Goal: Task Accomplishment & Management: Complete application form

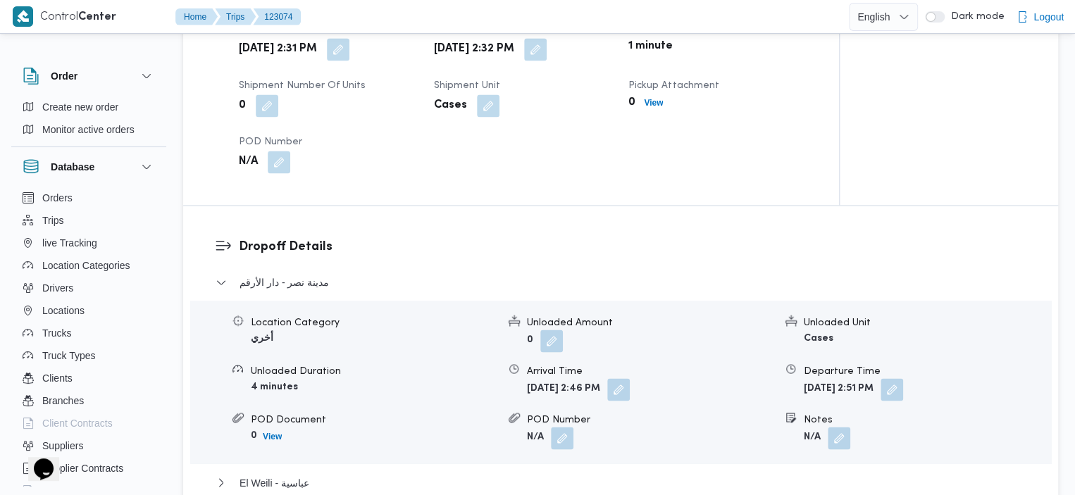
scroll to position [1039, 0]
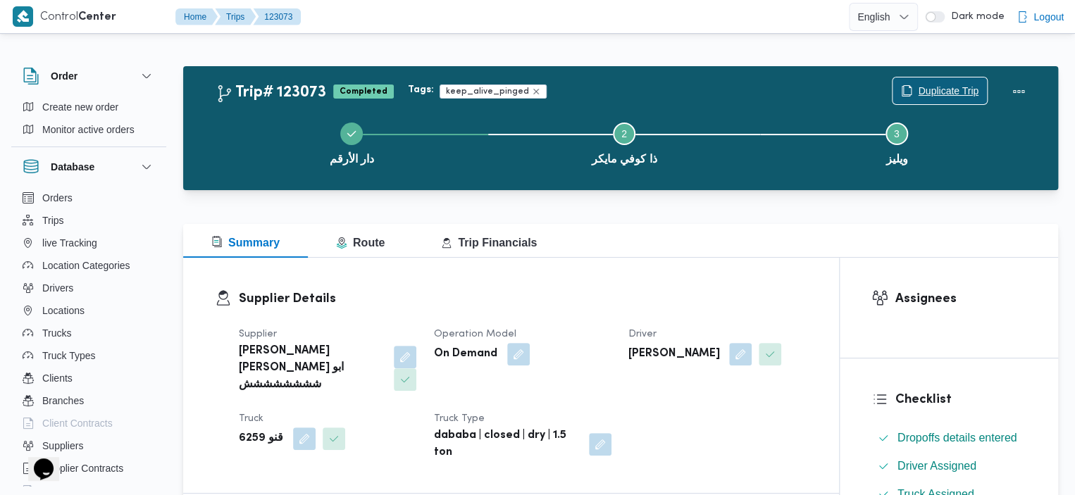
click at [942, 80] on span "Duplicate Trip" at bounding box center [939, 90] width 94 height 27
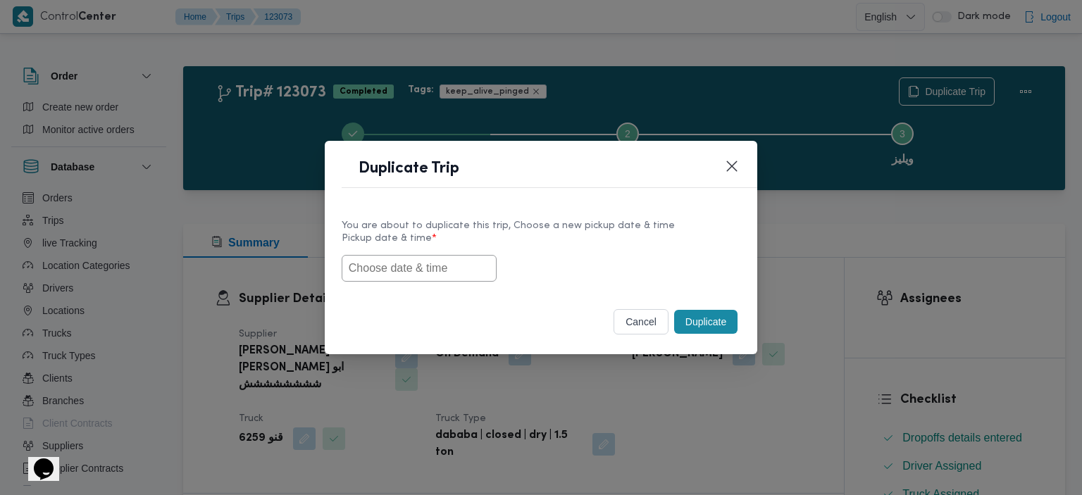
click at [418, 256] on input "text" at bounding box center [419, 268] width 155 height 27
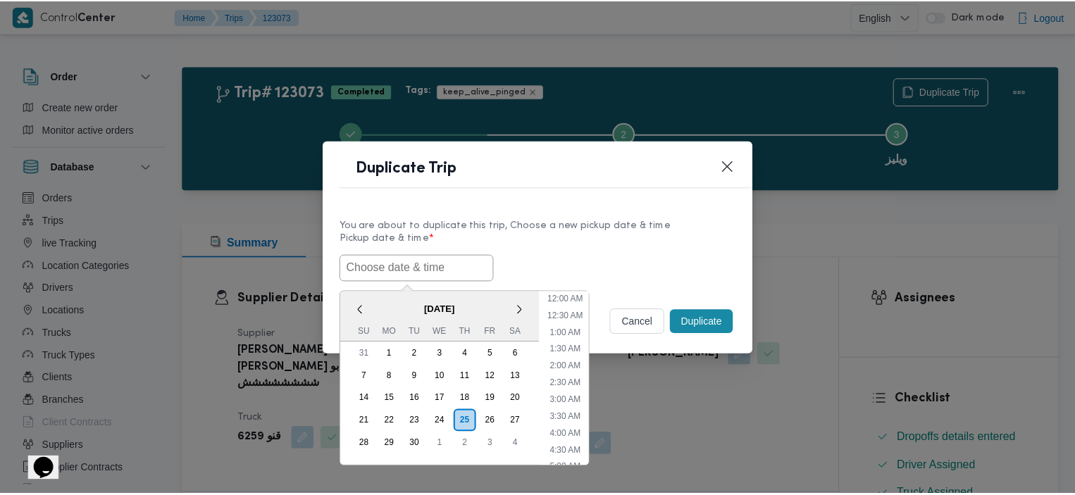
scroll to position [411, 0]
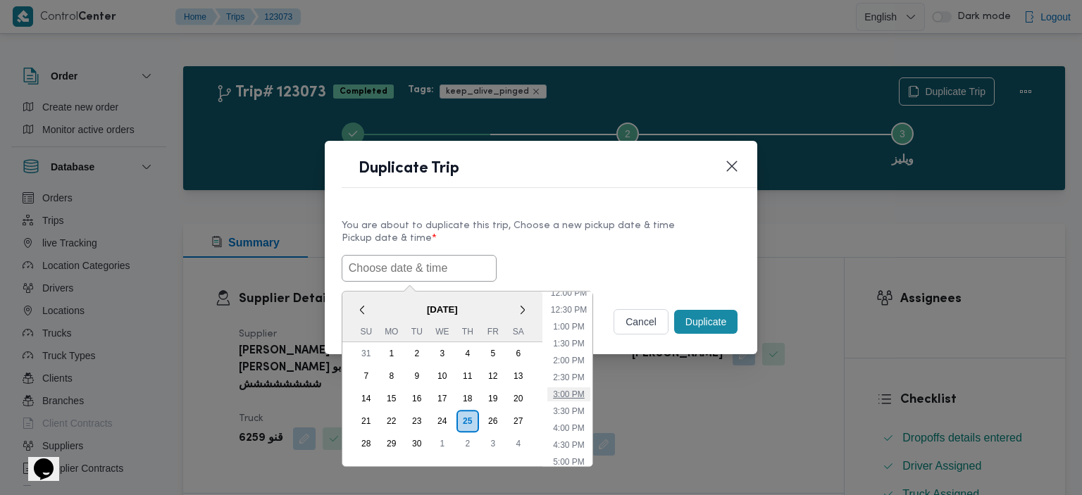
click at [568, 397] on li "3:00 PM" at bounding box center [568, 394] width 43 height 14
type input "25/09/2025 3:00PM"
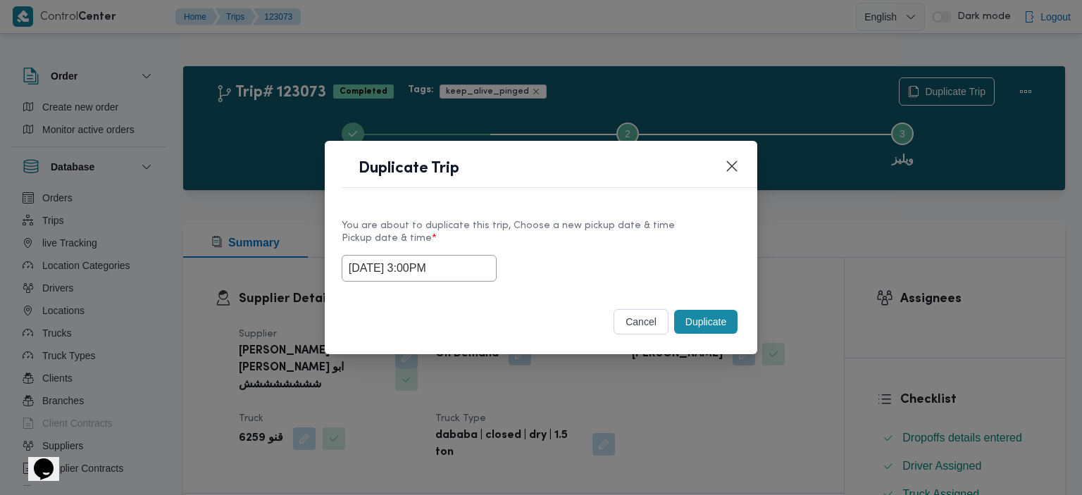
click at [707, 323] on button "Duplicate" at bounding box center [705, 322] width 63 height 24
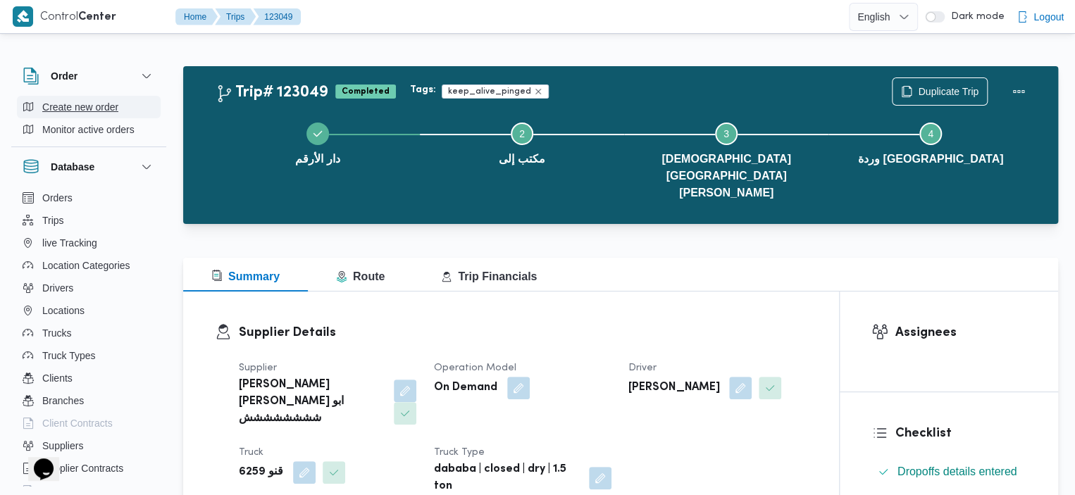
click at [66, 103] on span "Create new order" at bounding box center [80, 107] width 76 height 17
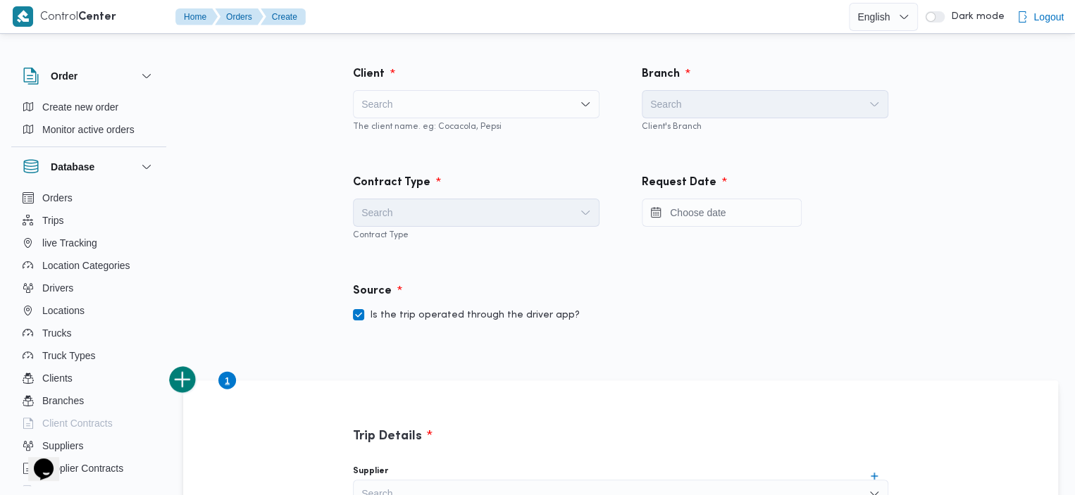
click at [518, 114] on div "Search" at bounding box center [476, 104] width 247 height 28
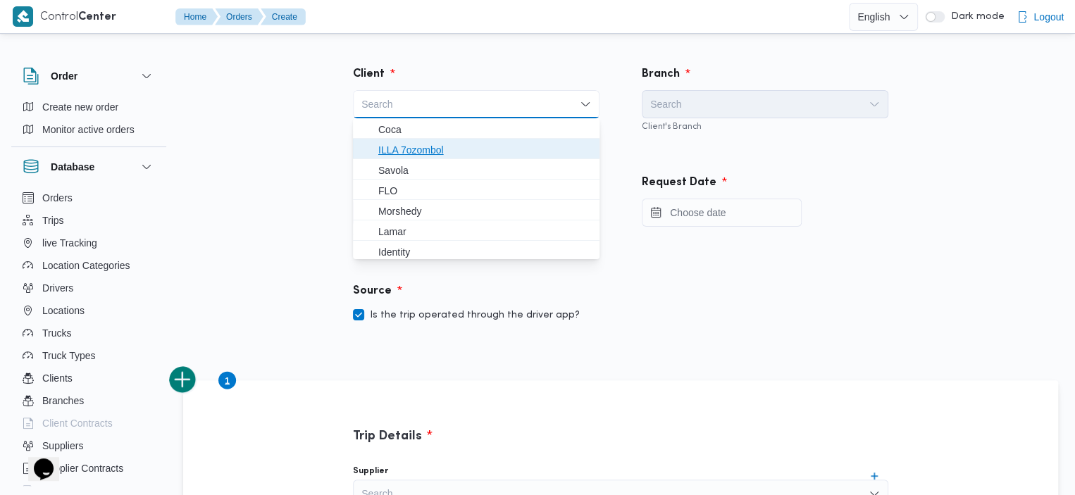
click at [466, 139] on span "ILLA 7ozombol" at bounding box center [476, 150] width 235 height 23
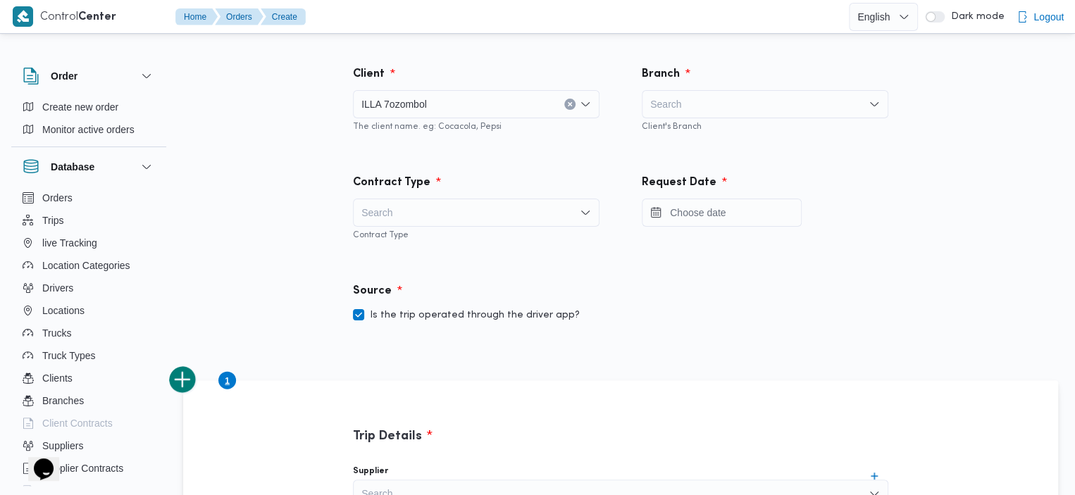
click at [771, 118] on div "Search" at bounding box center [765, 104] width 247 height 28
type input "مكتب"
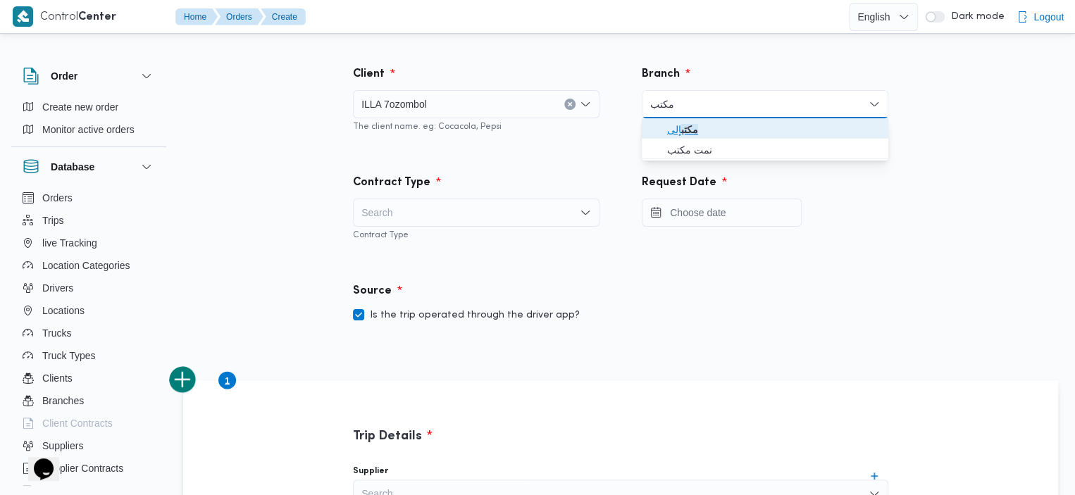
click at [673, 129] on span "مكتب إلى" at bounding box center [773, 129] width 213 height 17
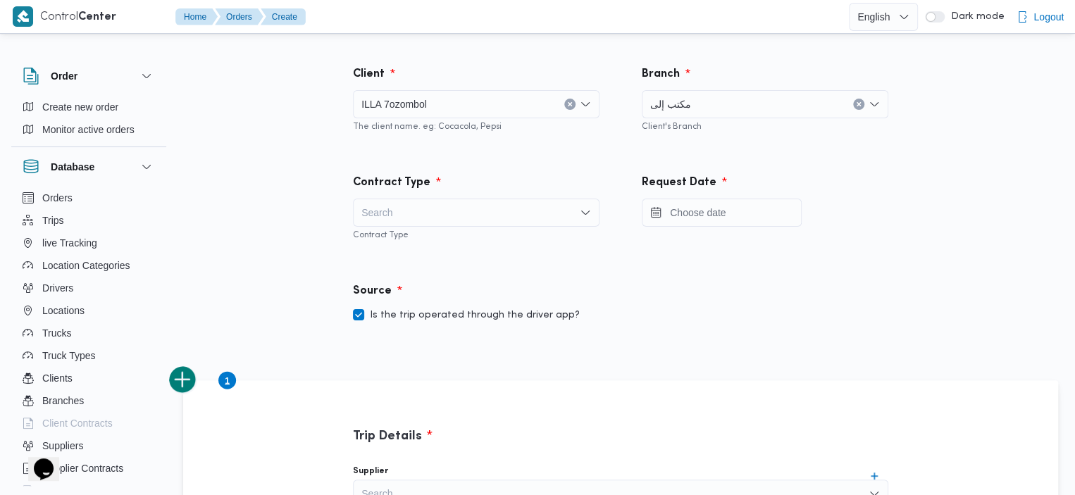
click at [482, 216] on div "Search" at bounding box center [476, 213] width 247 height 28
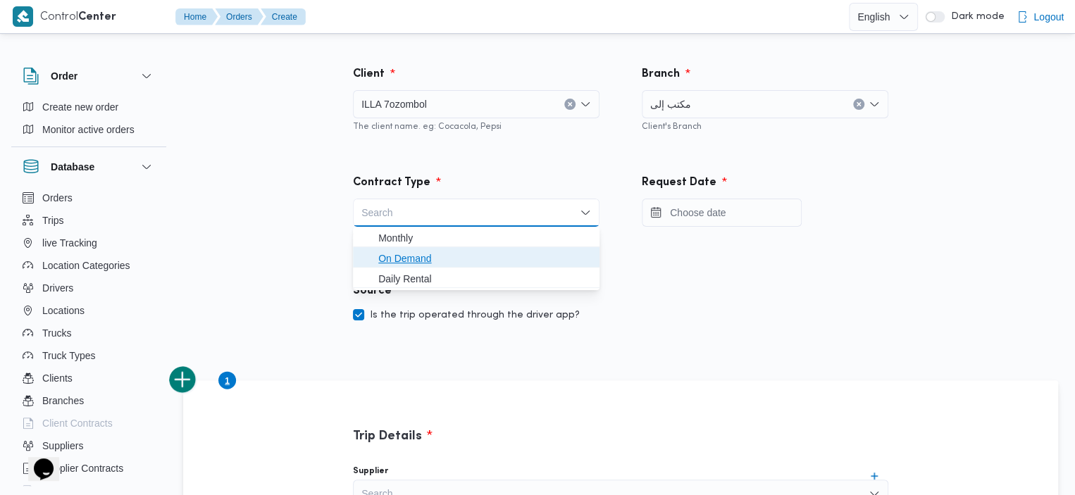
click at [440, 254] on span "On Demand" at bounding box center [484, 258] width 213 height 17
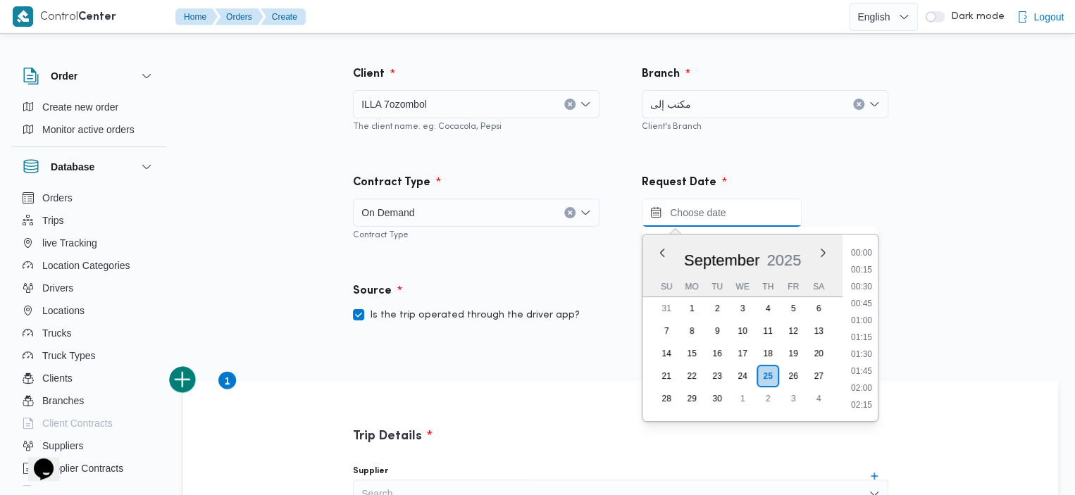
click at [726, 216] on input "Press the down key to enter a popover containing a calendar. Press the escape k…" at bounding box center [722, 213] width 160 height 28
click at [864, 337] on li "15:30" at bounding box center [861, 338] width 32 height 14
type input "25/09/2025 15:30"
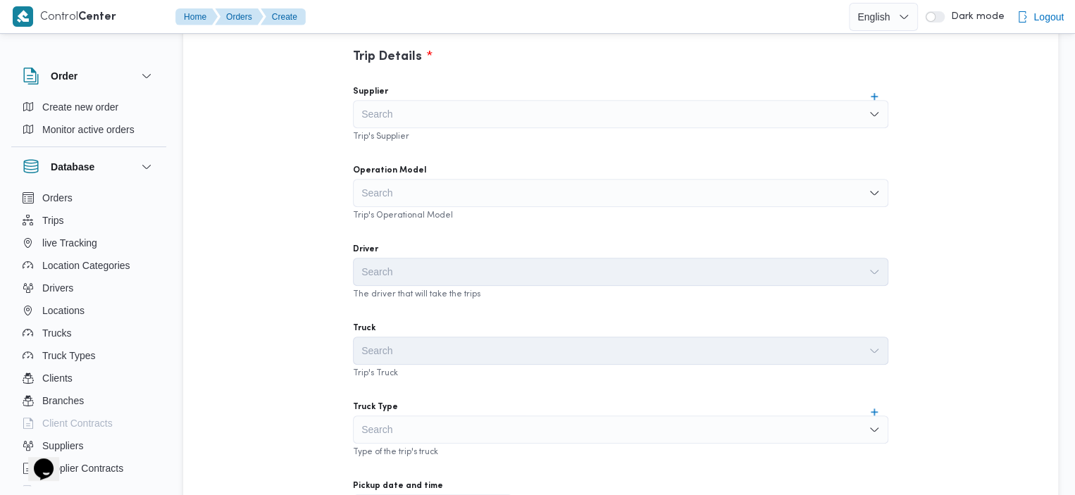
scroll to position [363, 0]
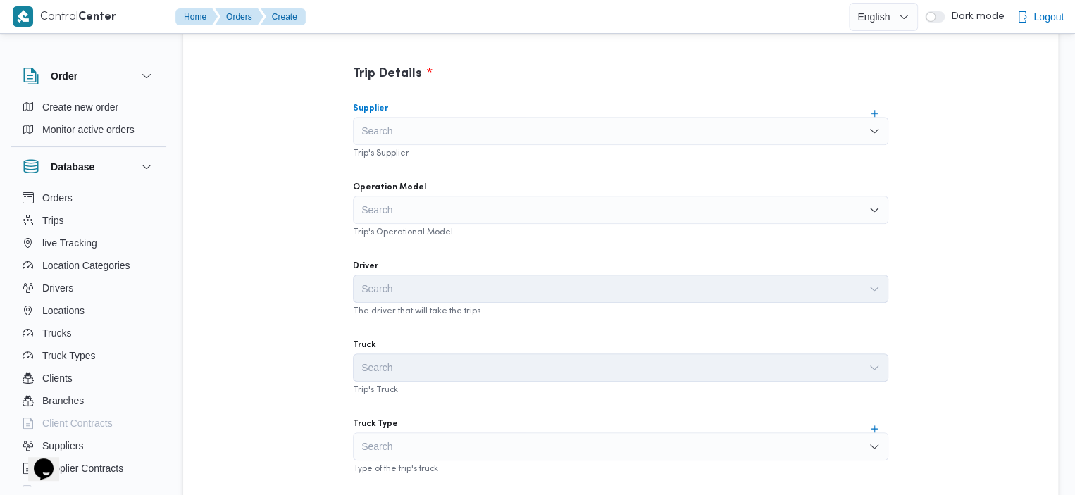
click at [696, 130] on div "Search" at bounding box center [620, 131] width 535 height 28
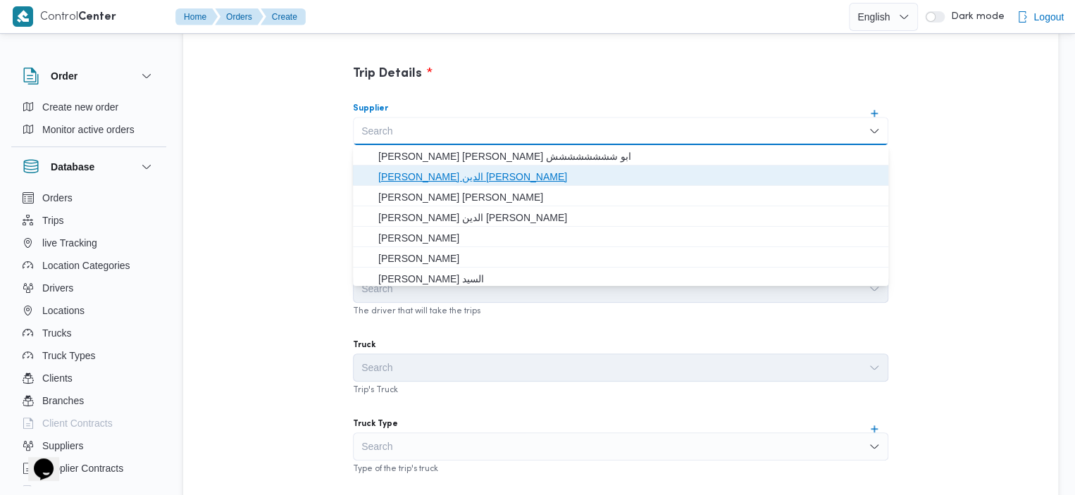
click at [530, 169] on span "[PERSON_NAME]" at bounding box center [628, 176] width 501 height 17
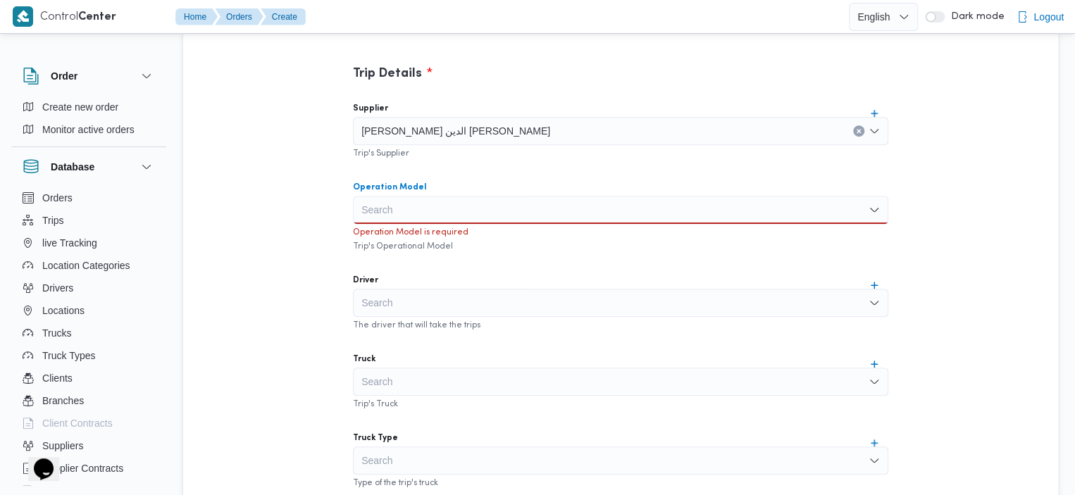
click at [576, 206] on div "Search" at bounding box center [620, 210] width 535 height 28
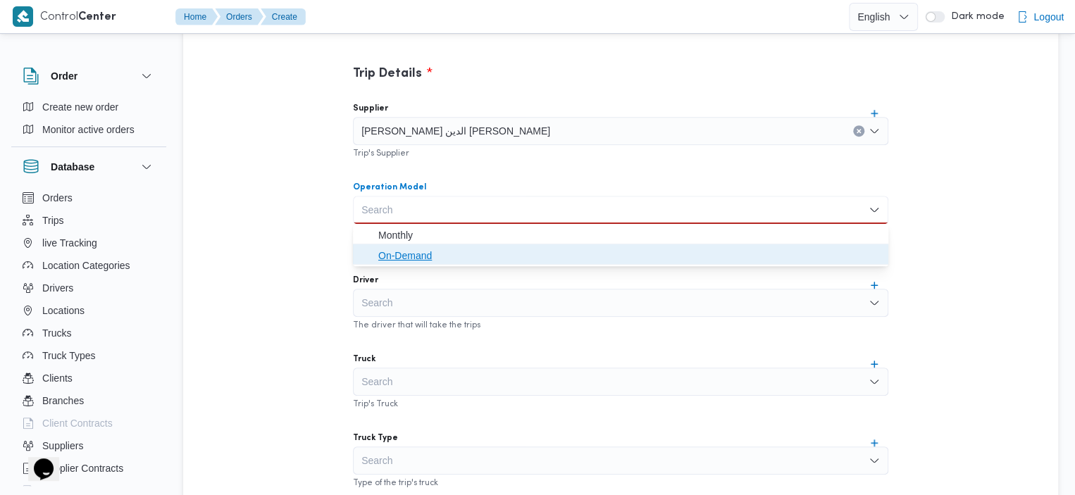
click at [450, 256] on span "On-Demand" at bounding box center [628, 255] width 501 height 17
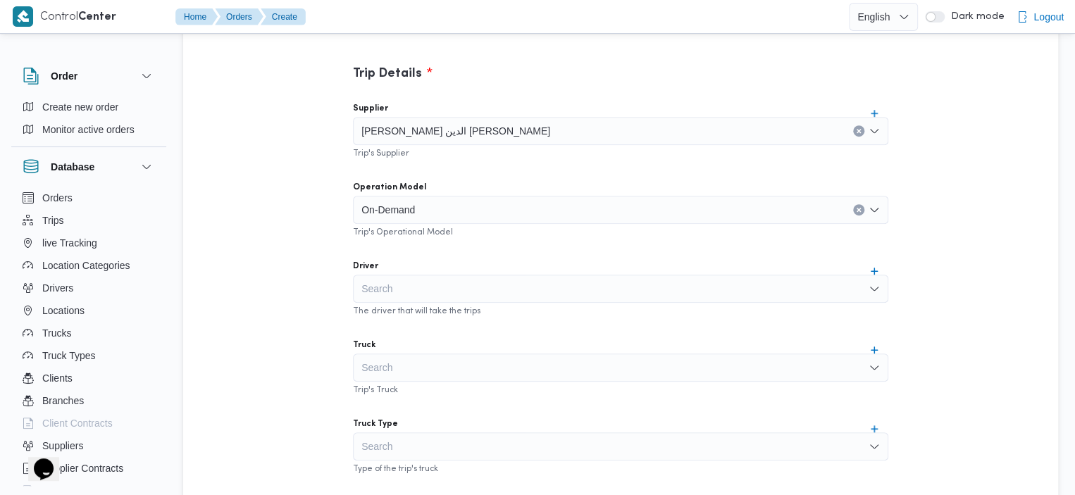
click at [916, 243] on div "Trip Details Supplier محمد صلاح الدين سيد محمد Trip's Supplier Operation Model …" at bounding box center [621, 387] width 634 height 738
click at [585, 292] on div "Search" at bounding box center [620, 289] width 535 height 28
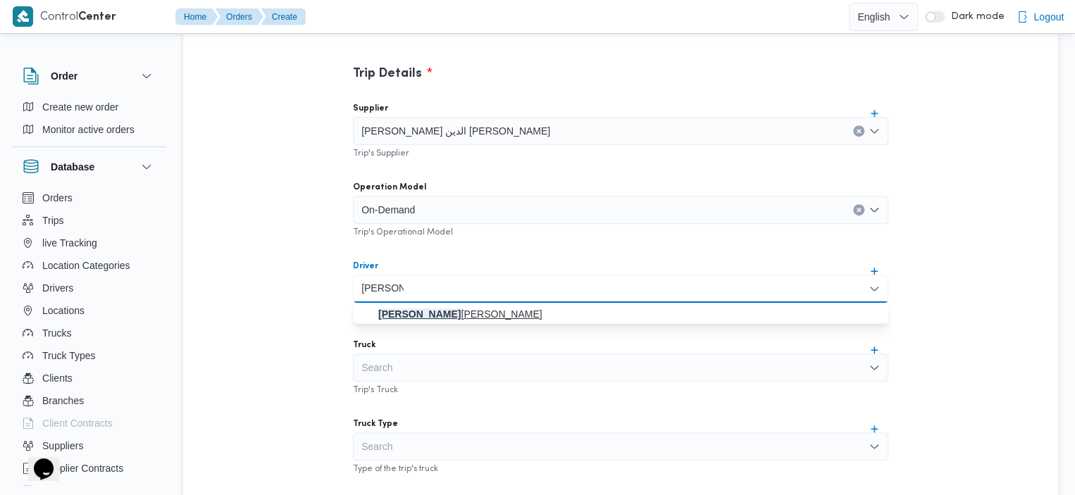
type input "أحمد أحمد"
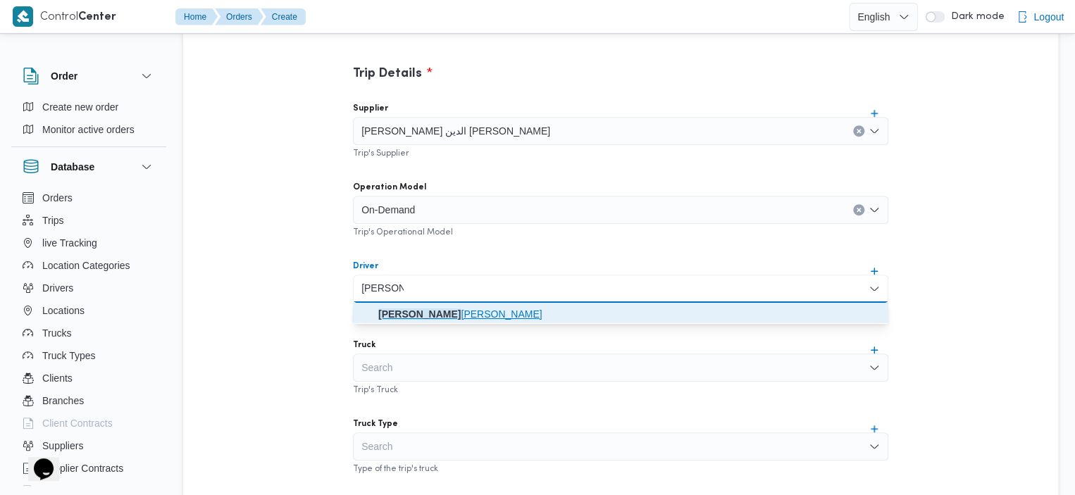
click at [420, 312] on mark "أحمد أحمد" at bounding box center [419, 313] width 82 height 11
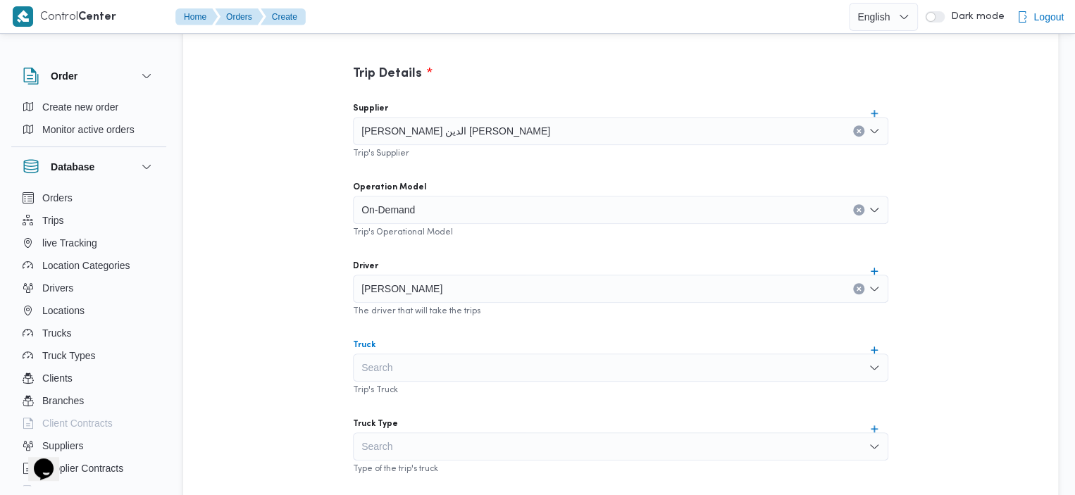
click at [531, 366] on div "Search" at bounding box center [620, 368] width 535 height 28
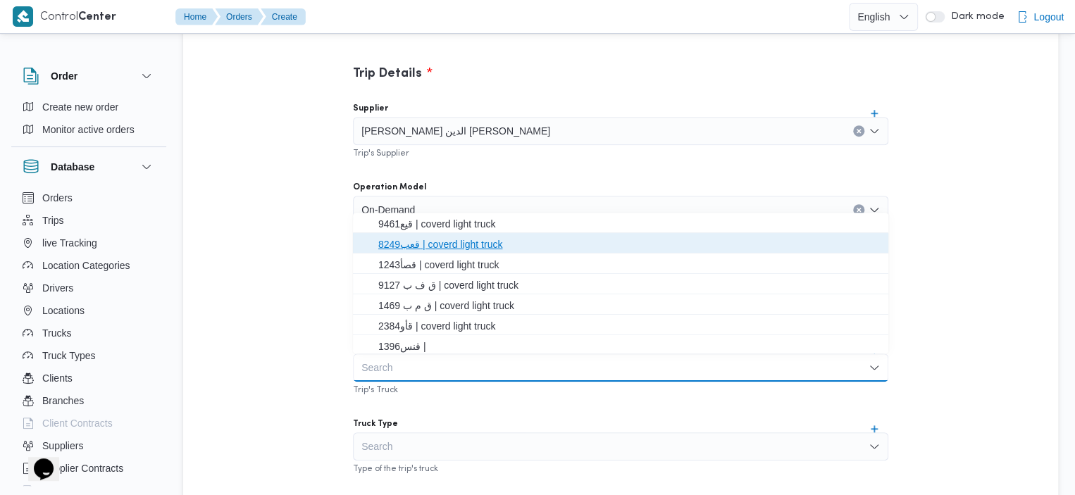
click at [517, 244] on span "قعب8249 | coverd light truck" at bounding box center [628, 244] width 501 height 17
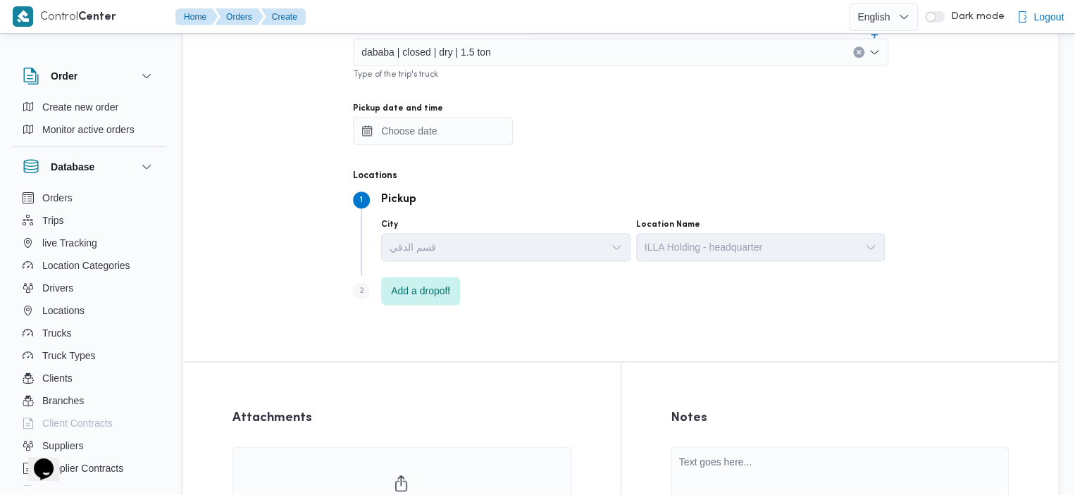
scroll to position [759, 0]
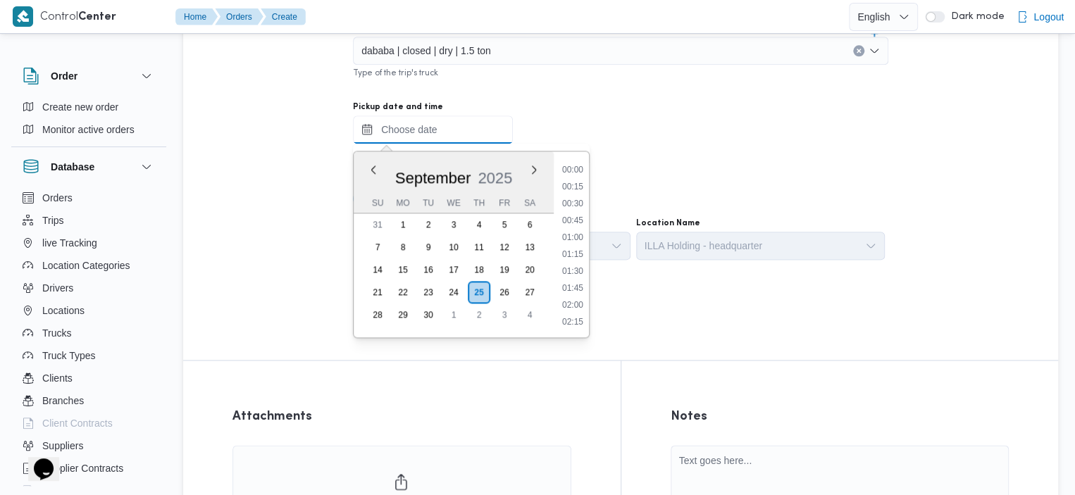
click at [479, 122] on input "Pickup date and time" at bounding box center [433, 130] width 160 height 28
click at [577, 274] on li "15:45" at bounding box center [572, 271] width 32 height 14
type input "25/09/2025 15:45"
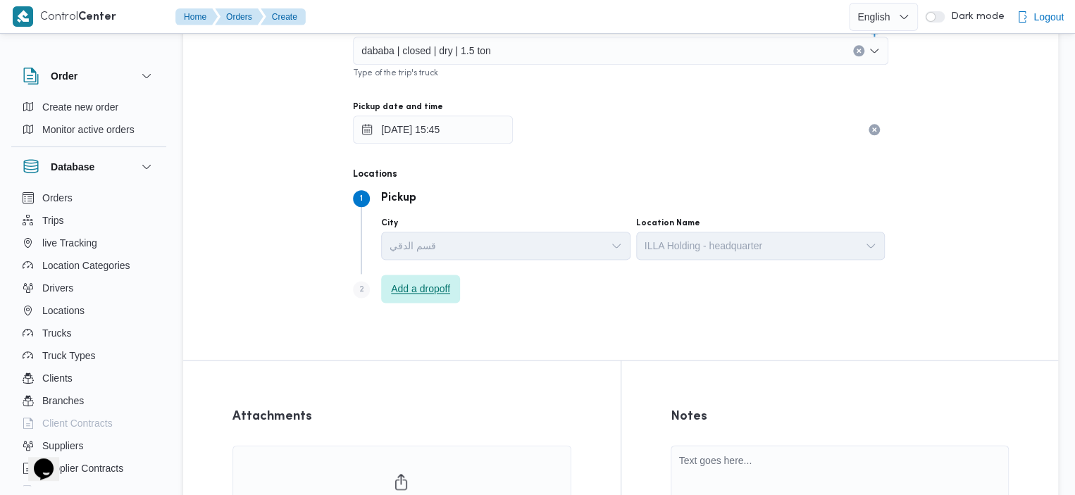
click at [428, 284] on span "Add a dropoff" at bounding box center [420, 288] width 59 height 17
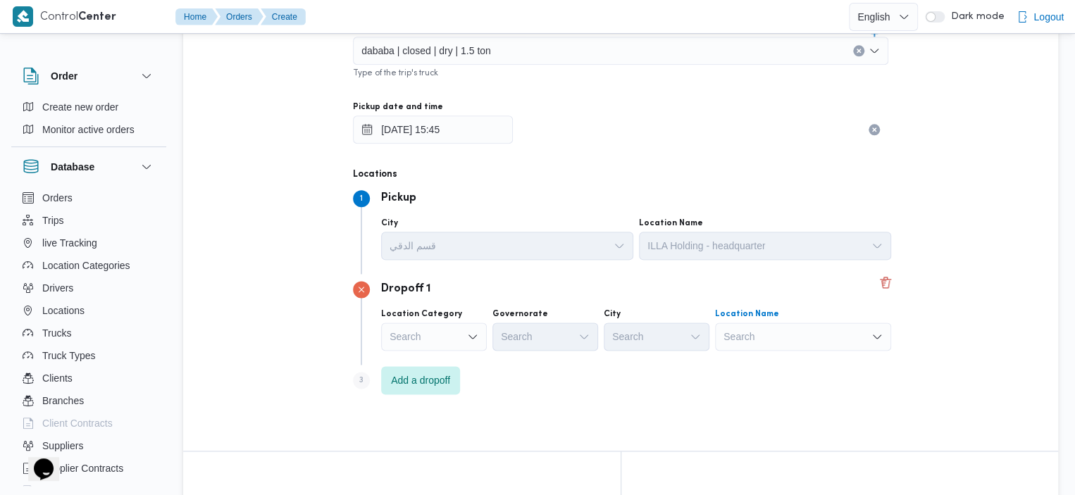
click at [780, 343] on div "Search" at bounding box center [803, 337] width 176 height 28
type input "ميدان تريومف"
click at [791, 355] on span "ميدان تريومف | ميدان تريومف | النزهة" at bounding box center [811, 362] width 142 height 17
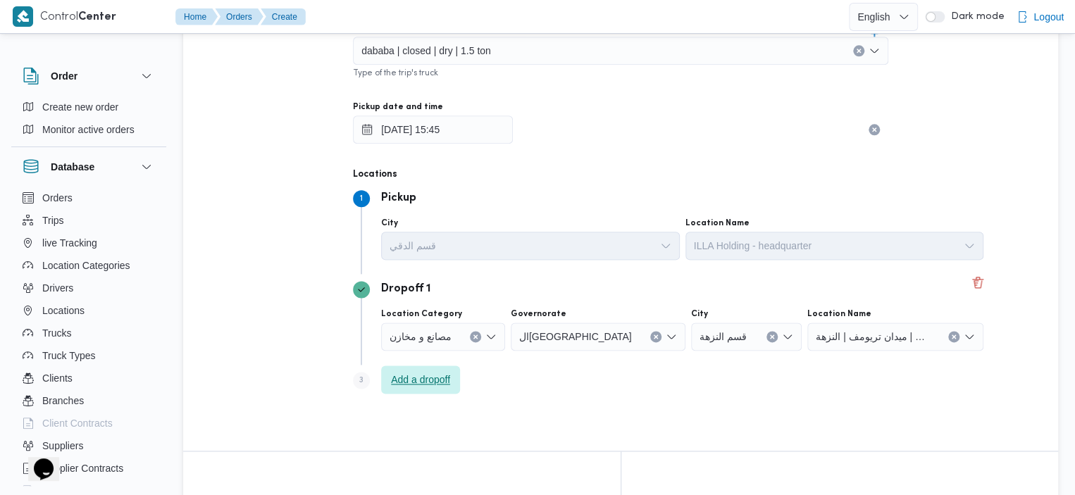
click at [442, 382] on span "Add a dropoff" at bounding box center [420, 379] width 59 height 17
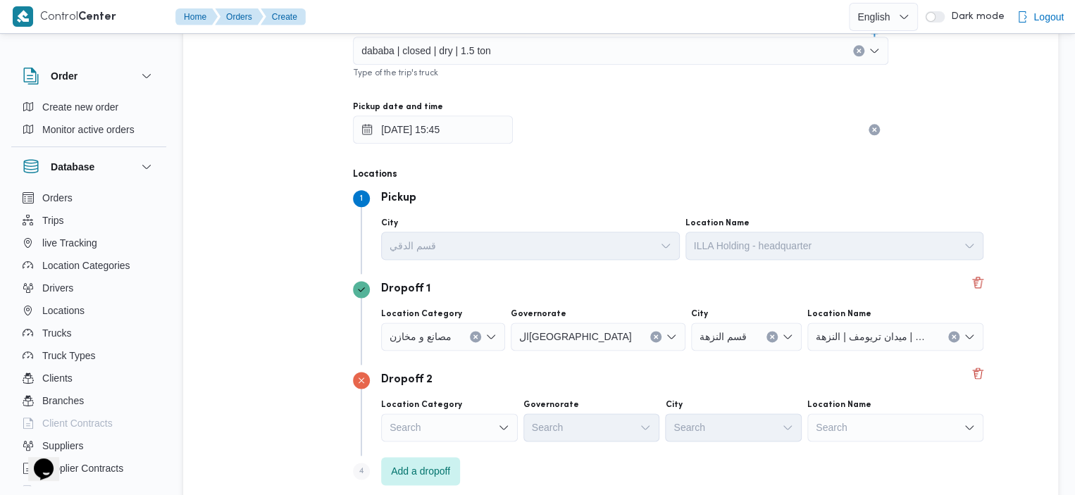
click at [921, 430] on div "Search" at bounding box center [895, 427] width 176 height 28
type input "ع"
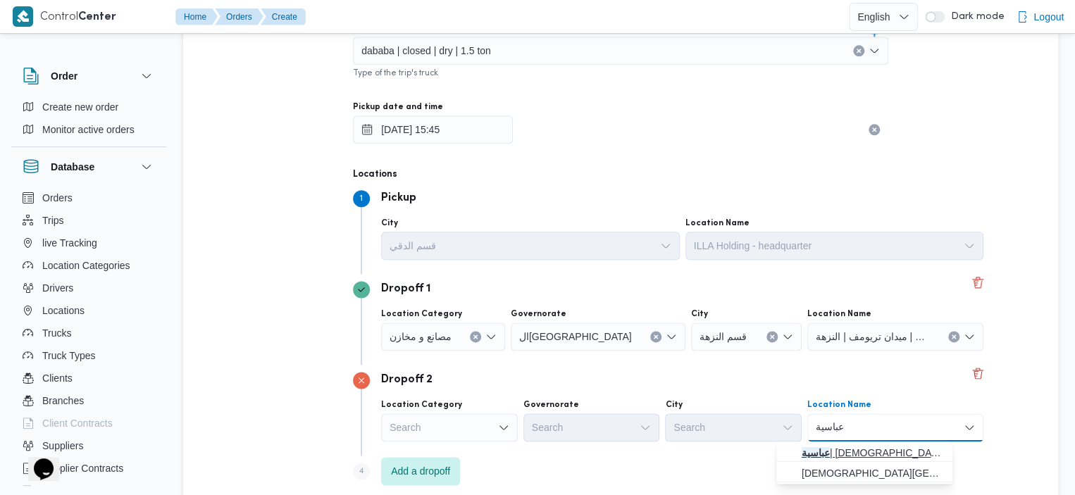
type input "عباسية"
click at [855, 453] on span "عباسية | مسجد النور | المحمدي" at bounding box center [873, 452] width 142 height 17
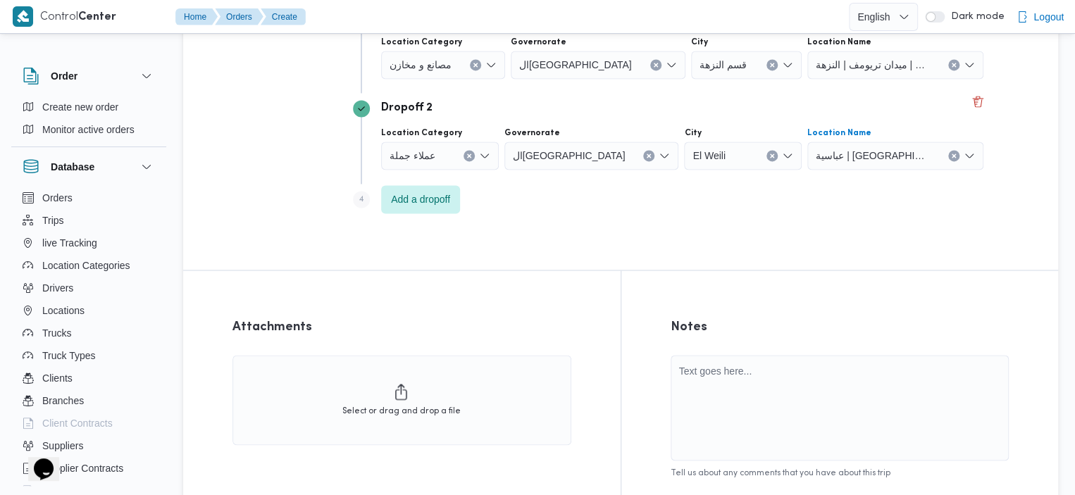
scroll to position [1032, 0]
click at [432, 187] on span "Add a dropoff" at bounding box center [420, 197] width 79 height 28
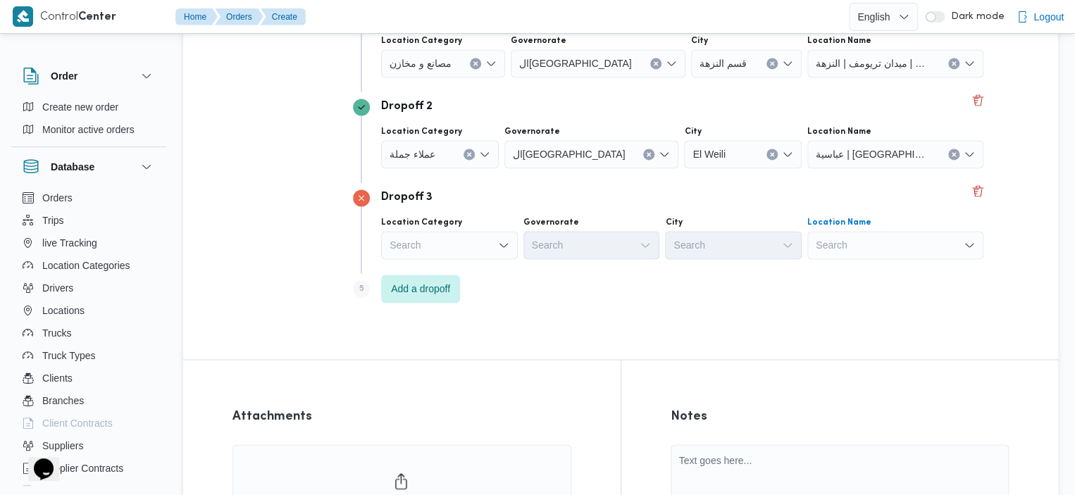
click at [874, 247] on div "Search" at bounding box center [895, 245] width 176 height 28
type input "رمسيس"
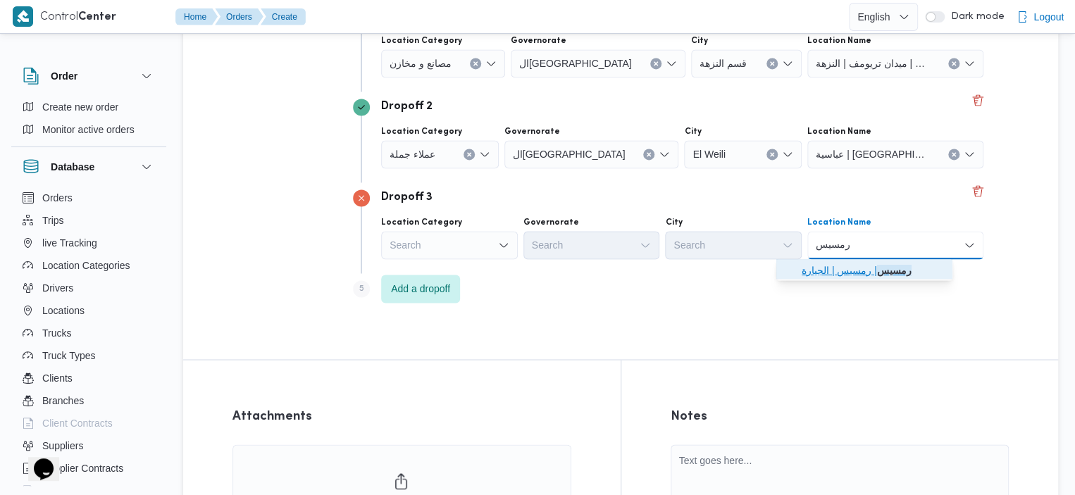
click at [841, 270] on span "رمسيس | رمسيس | الجيارة" at bounding box center [873, 270] width 142 height 17
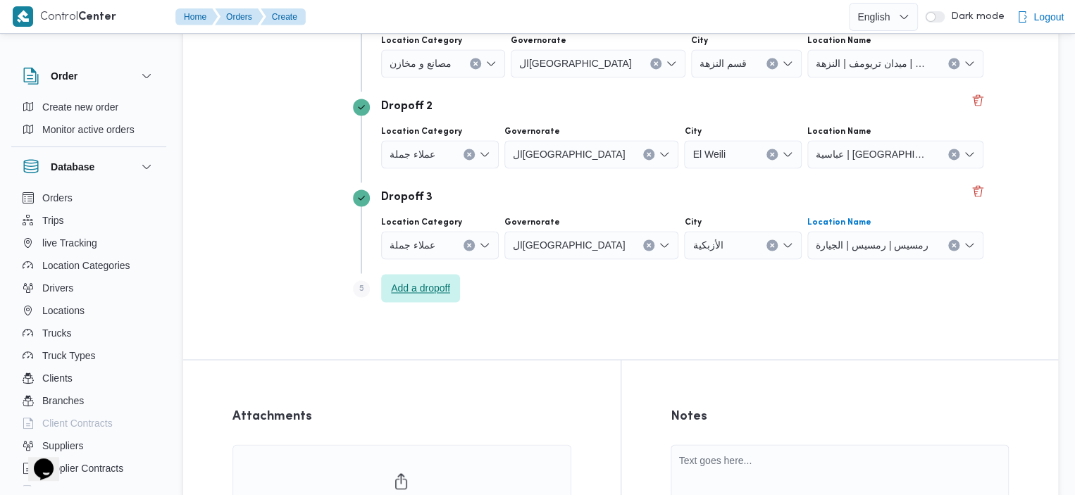
click at [436, 295] on span "Add a dropoff" at bounding box center [420, 288] width 59 height 17
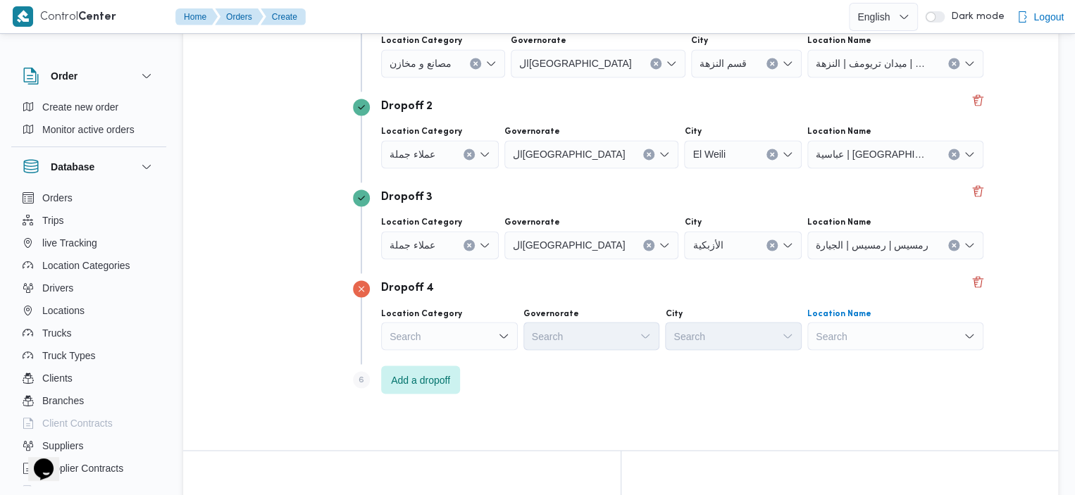
click at [864, 332] on div "Search" at bounding box center [895, 336] width 176 height 28
type input "دار"
click at [818, 365] on span "دار الأرقم | | المنطقة السادسة" at bounding box center [873, 361] width 142 height 17
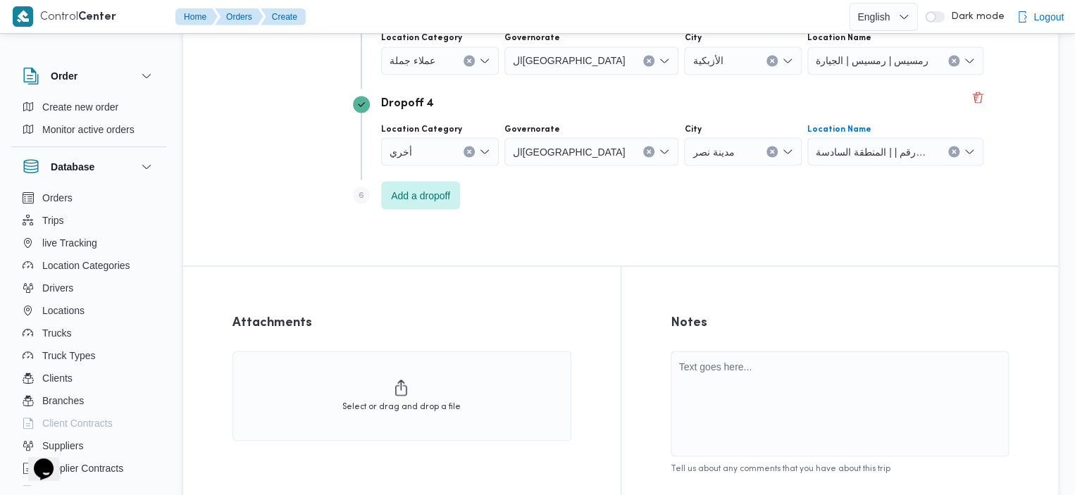
scroll to position [1317, 0]
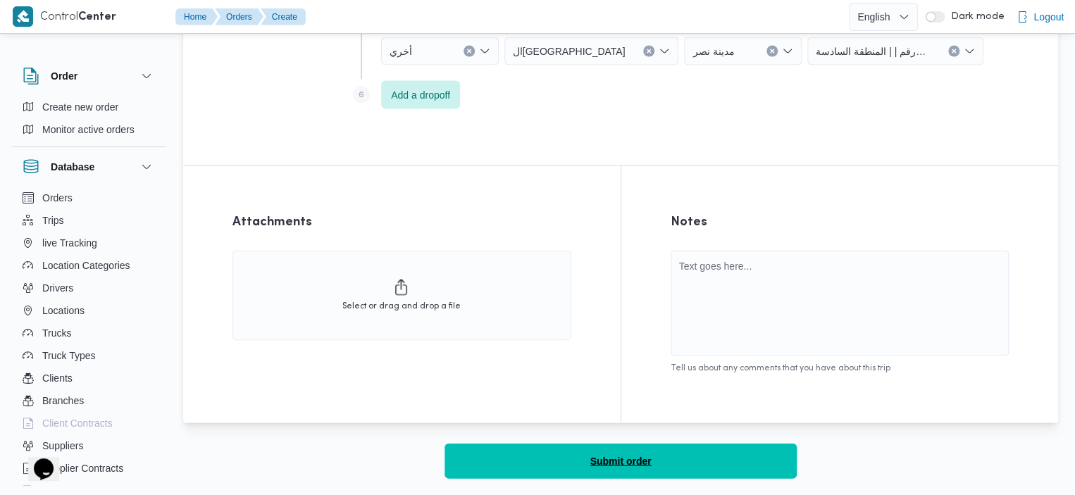
click at [582, 470] on button "Submit order" at bounding box center [620, 460] width 352 height 35
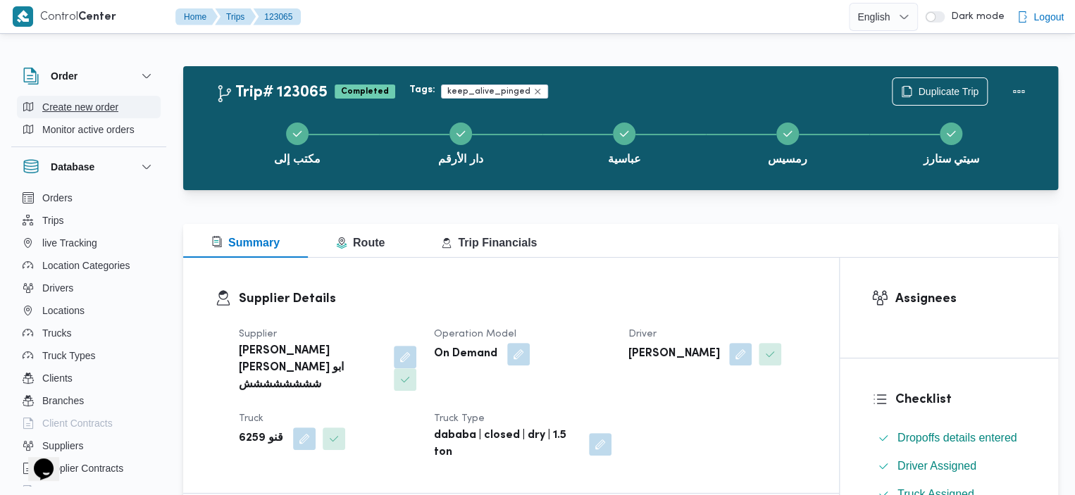
click at [114, 104] on span "Create new order" at bounding box center [80, 107] width 76 height 17
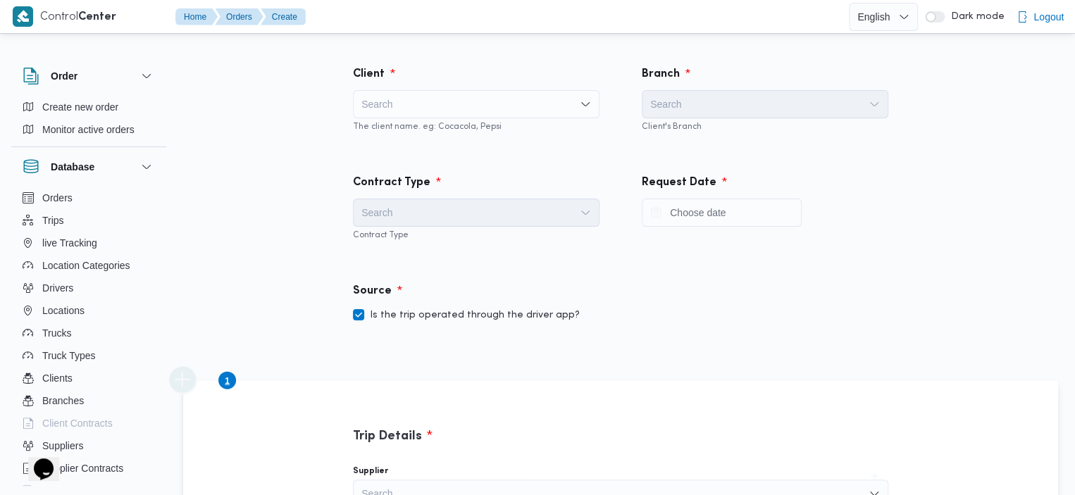
click at [504, 101] on div "Search" at bounding box center [476, 104] width 247 height 28
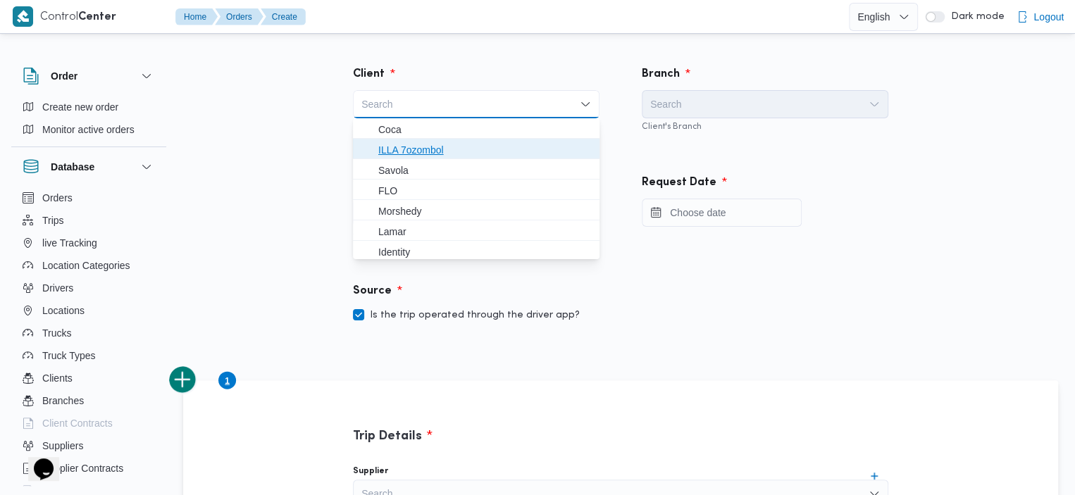
click at [473, 147] on span "ILLA 7ozombol" at bounding box center [484, 150] width 213 height 17
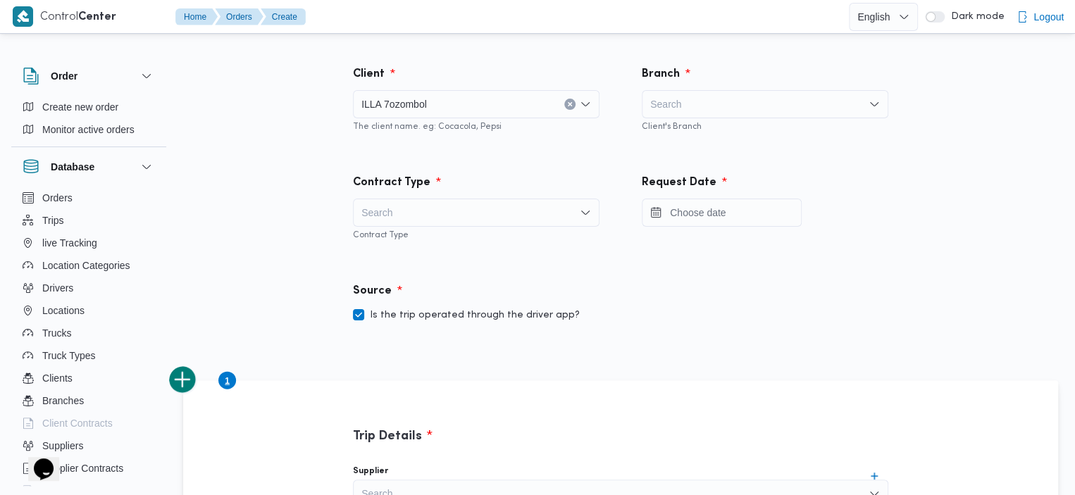
click at [740, 104] on div "Search" at bounding box center [765, 104] width 247 height 28
type input "مكتب"
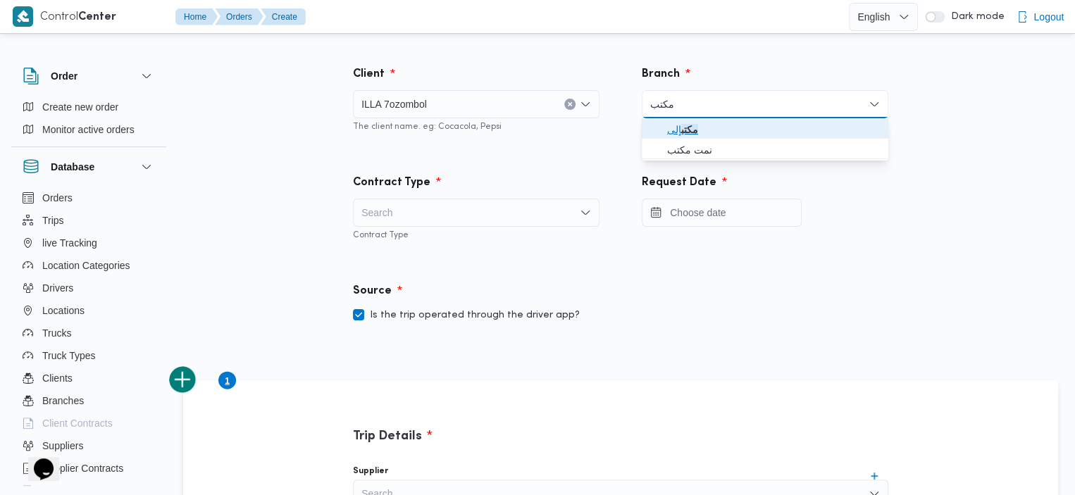
click at [686, 135] on mark "مكتب" at bounding box center [689, 129] width 17 height 11
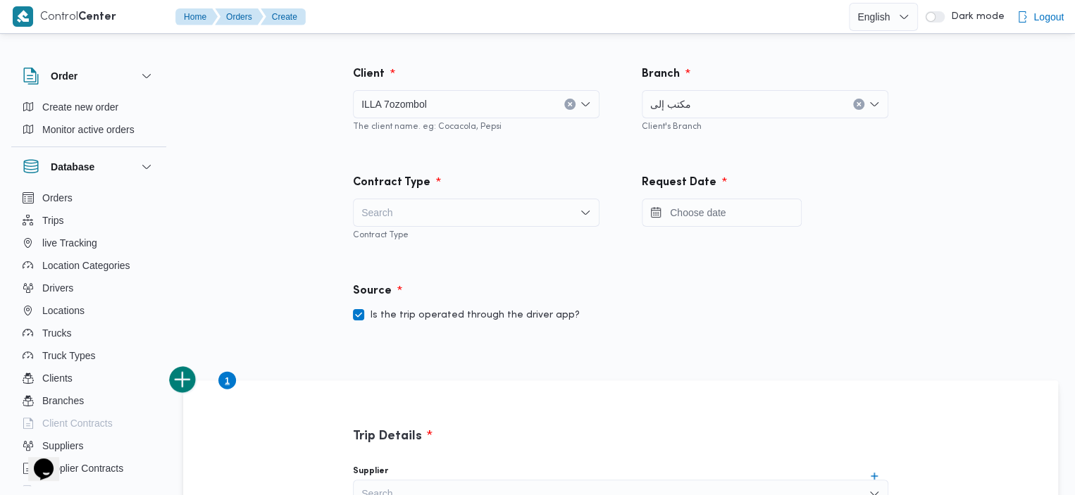
click at [494, 202] on div "Search" at bounding box center [476, 213] width 247 height 28
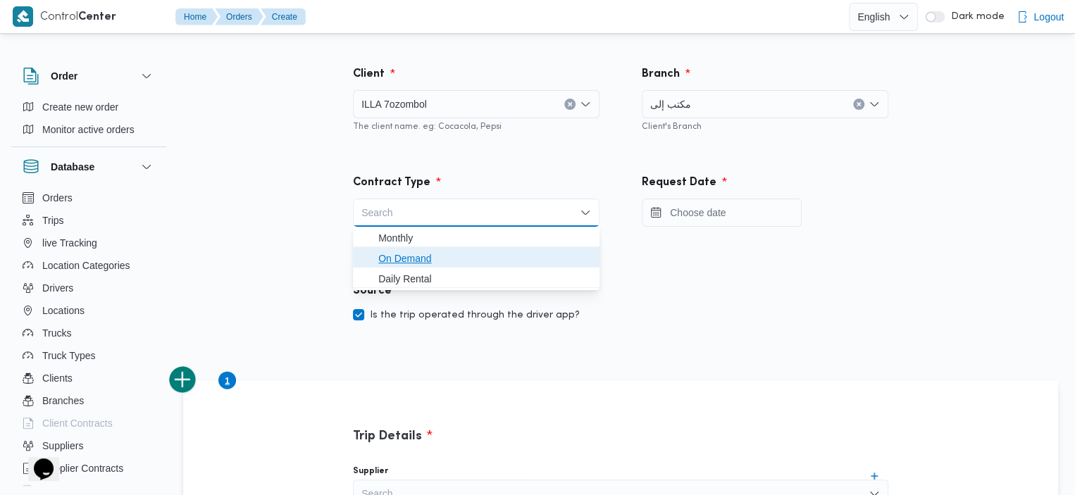
click at [430, 258] on span "On Demand" at bounding box center [484, 258] width 213 height 17
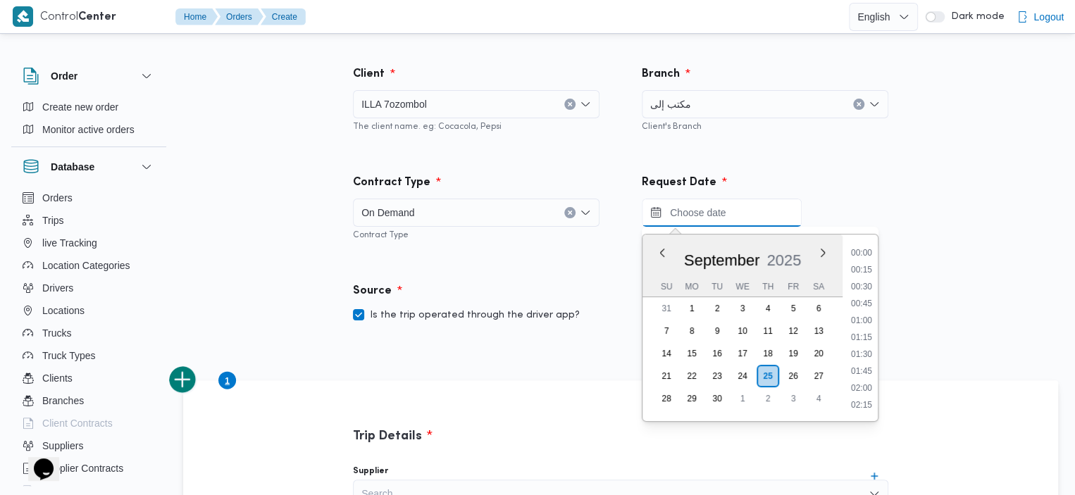
click at [699, 216] on input "Press the down key to enter a popover containing a calendar. Press the escape k…" at bounding box center [722, 213] width 160 height 28
click at [865, 337] on li "15:15" at bounding box center [861, 338] width 32 height 14
type input "25/09/2025 15:15"
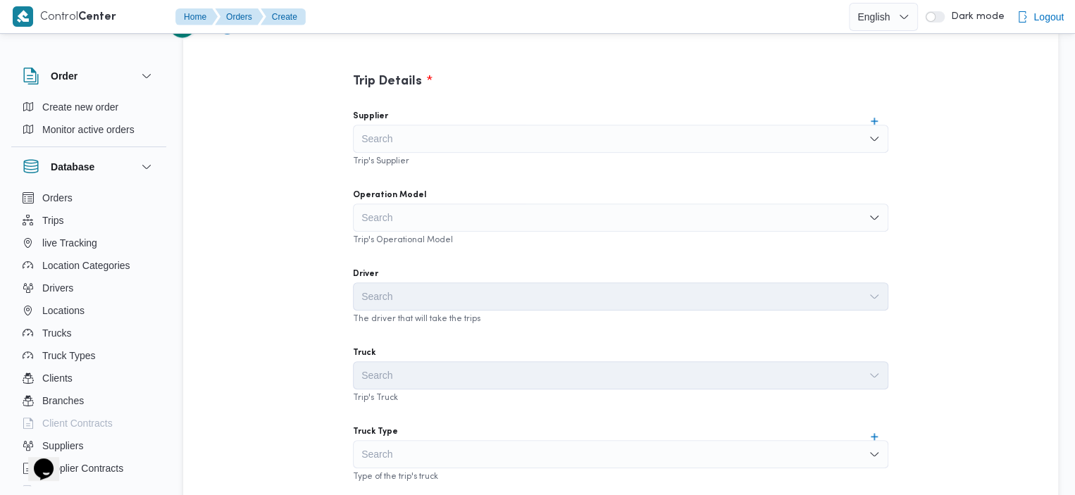
scroll to position [370, 0]
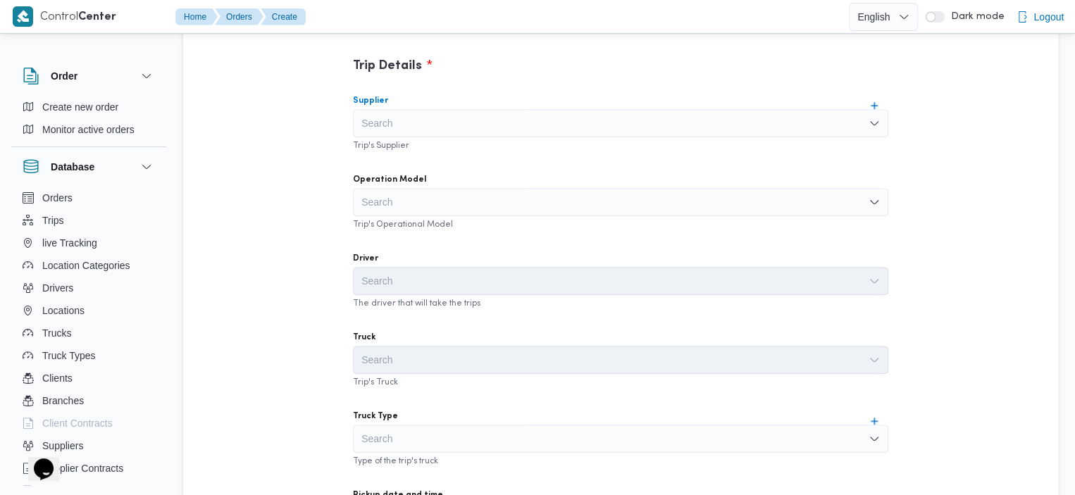
click at [659, 127] on div "Search" at bounding box center [620, 123] width 535 height 28
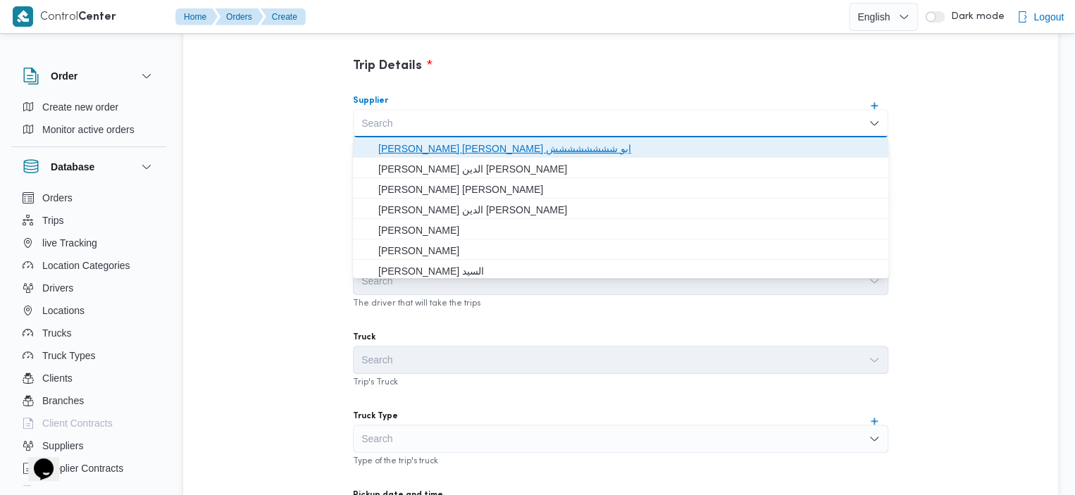
click at [566, 137] on span "[PERSON_NAME]" at bounding box center [621, 148] width 524 height 23
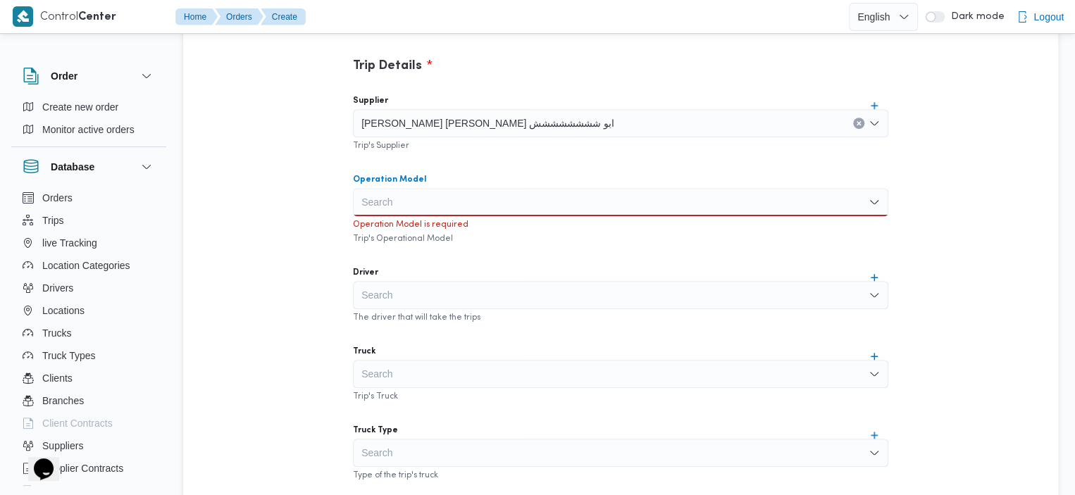
click at [563, 192] on div "Search" at bounding box center [620, 202] width 535 height 28
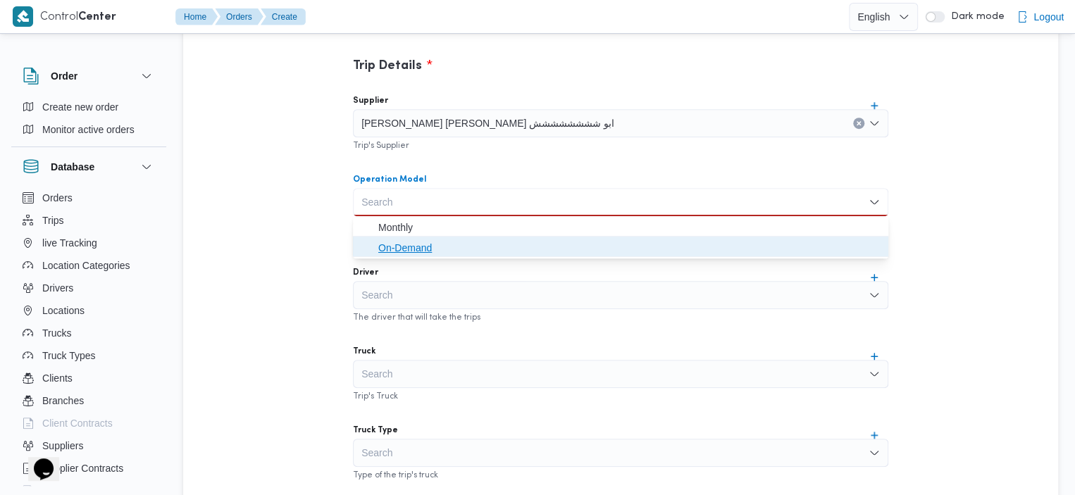
click at [481, 247] on span "On-Demand" at bounding box center [628, 247] width 501 height 17
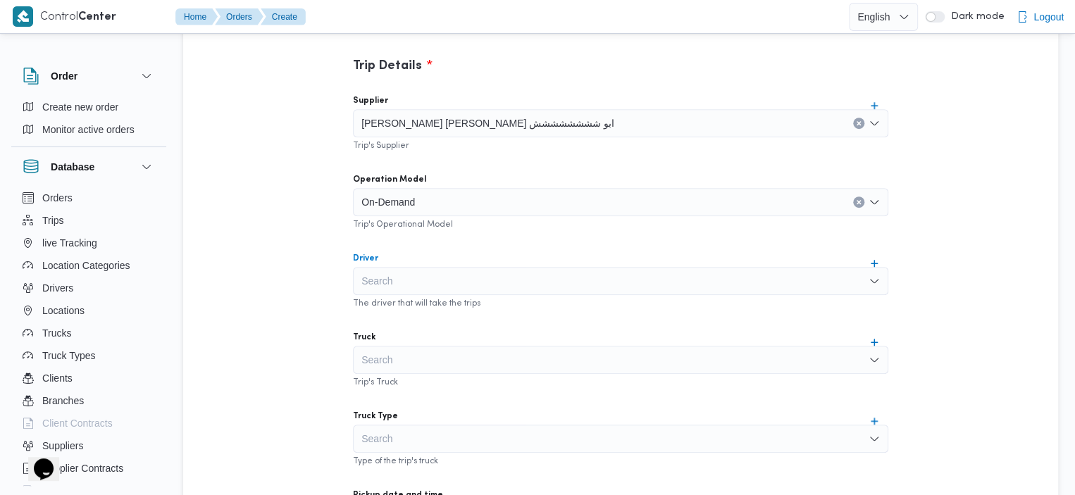
click at [516, 276] on div "Search" at bounding box center [620, 281] width 535 height 28
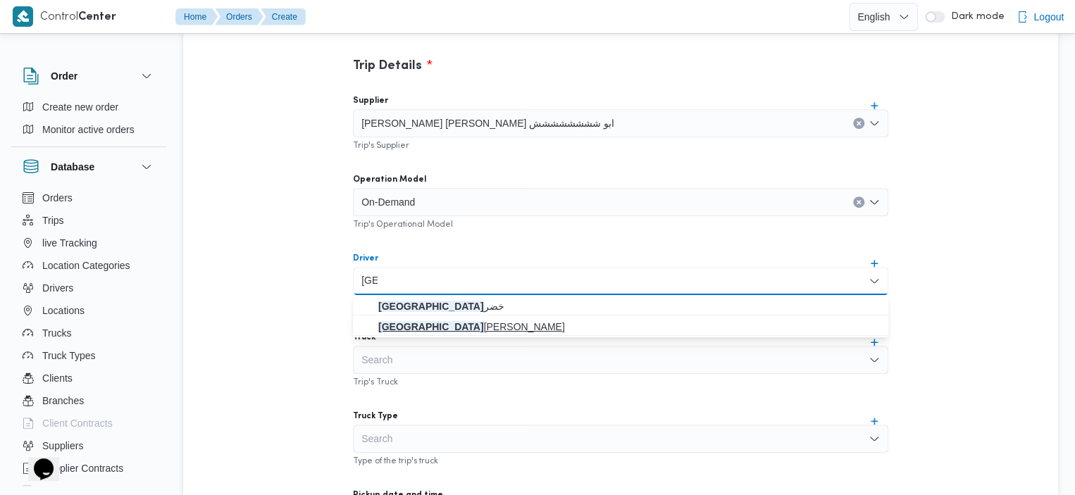
type input "هند"
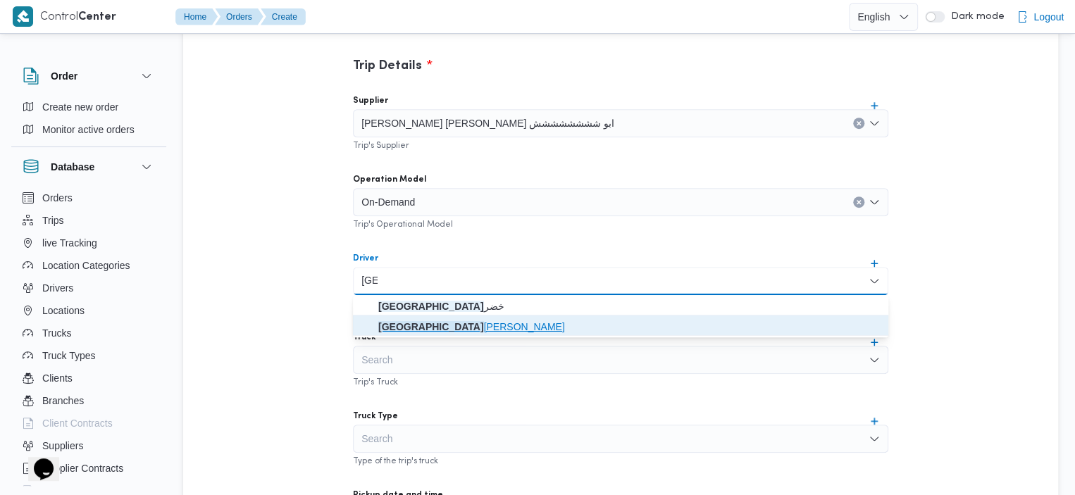
click at [421, 324] on span "هند هشام خضر" at bounding box center [628, 326] width 501 height 17
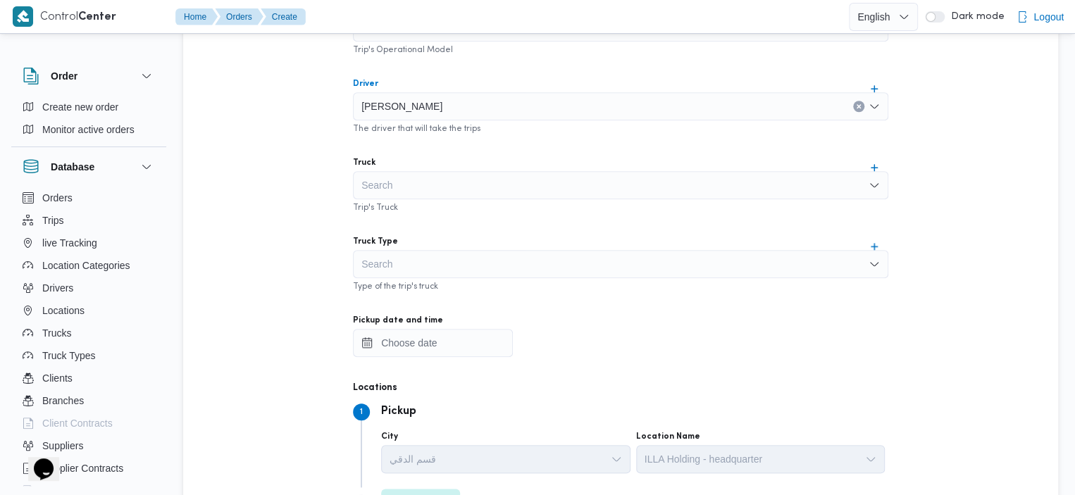
scroll to position [549, 0]
click at [666, 179] on div "Search" at bounding box center [620, 182] width 535 height 28
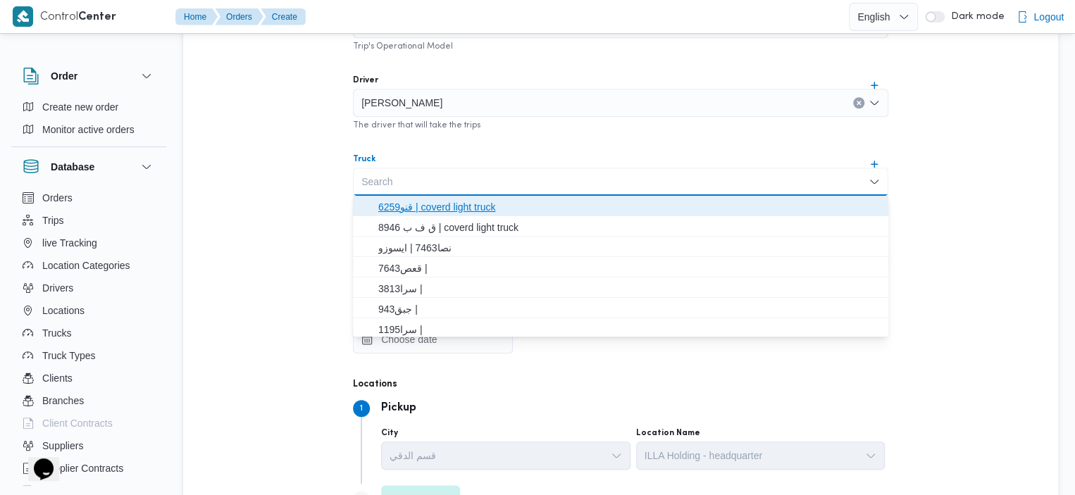
click at [544, 205] on span "قنو6259 | coverd light truck" at bounding box center [628, 207] width 501 height 17
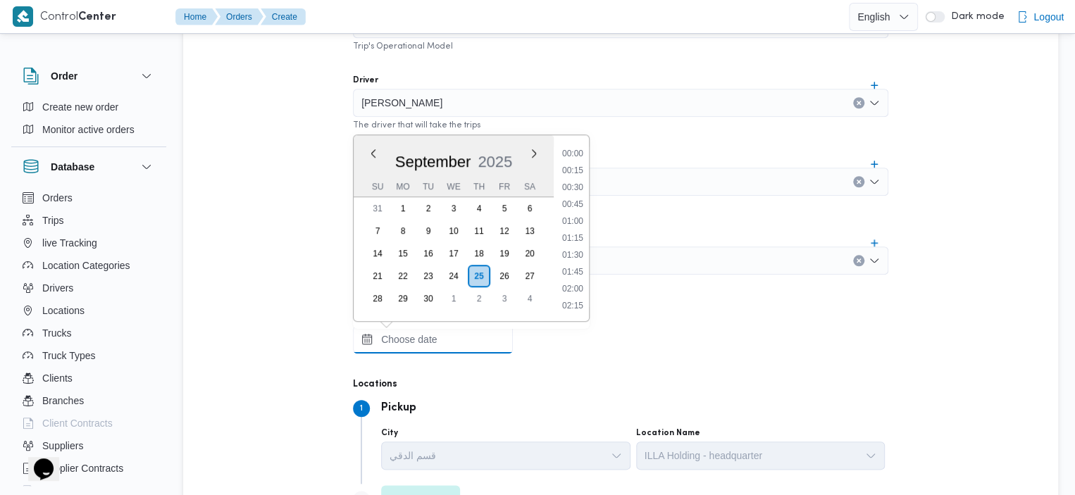
click at [443, 335] on input "Pickup date and time" at bounding box center [433, 339] width 160 height 28
click at [566, 253] on li "15:30" at bounding box center [572, 255] width 32 height 14
type input "25/09/2025 15:30"
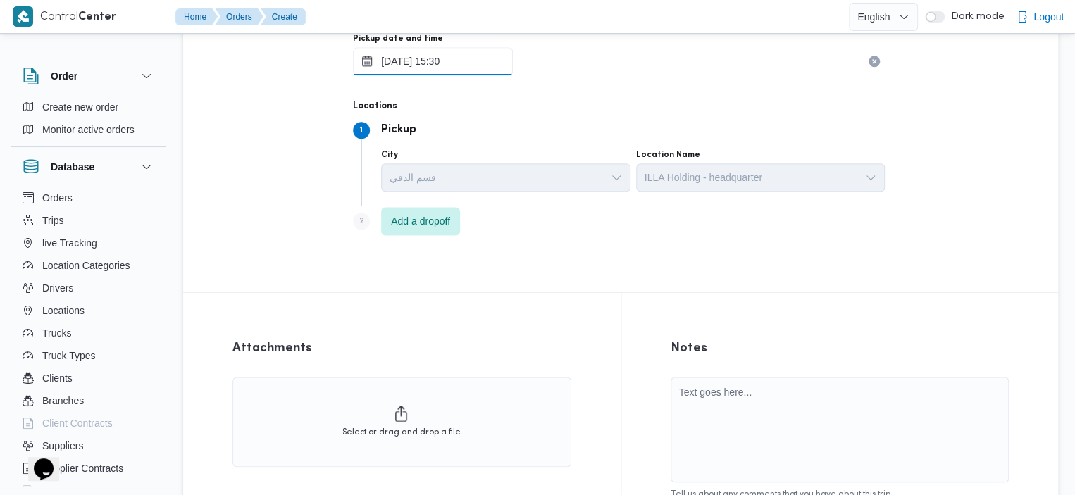
scroll to position [851, 0]
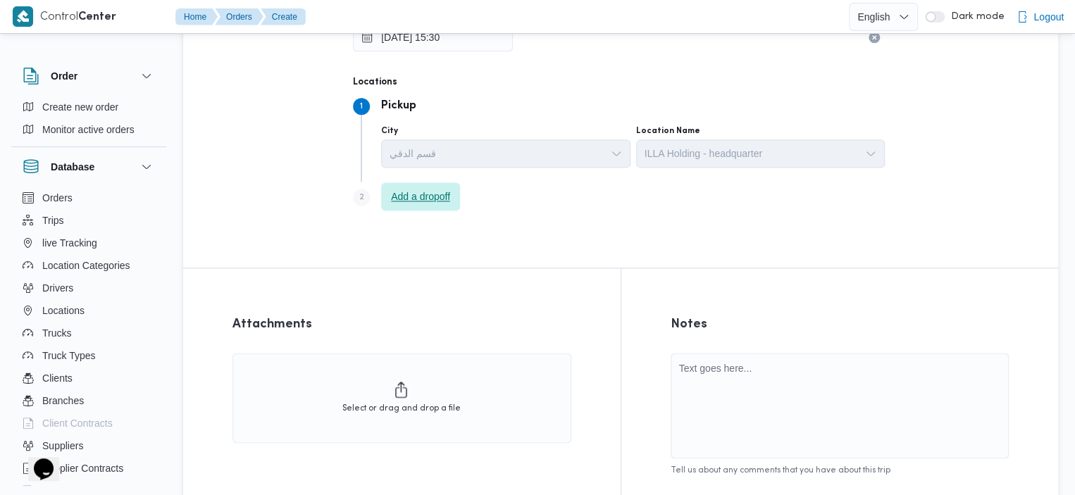
click at [406, 202] on span "Add a dropoff" at bounding box center [420, 196] width 59 height 17
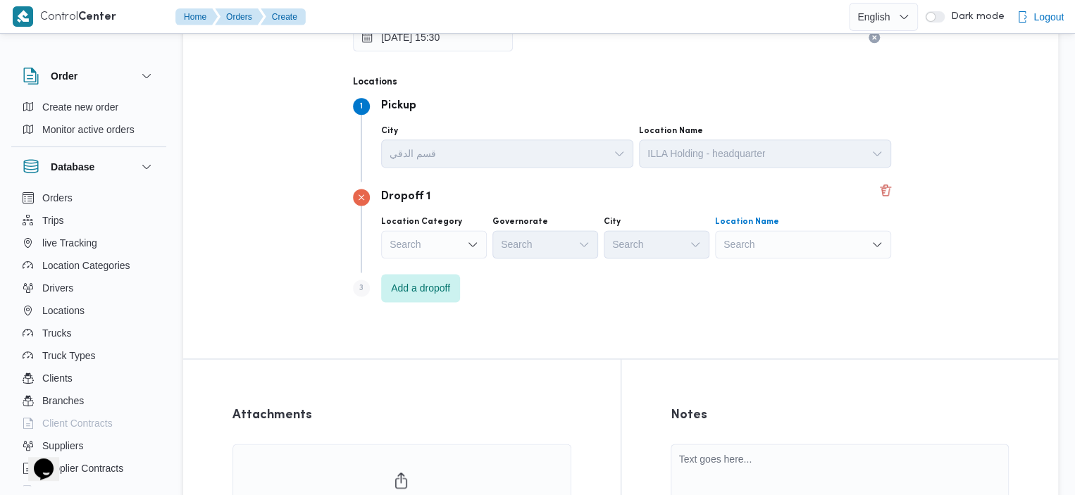
click at [785, 237] on div "Search" at bounding box center [803, 244] width 176 height 28
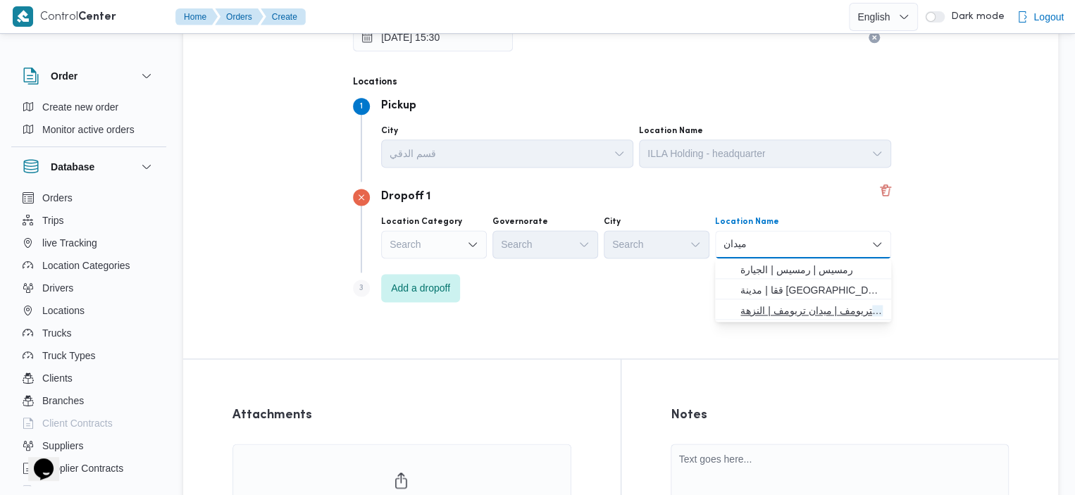
type input "ميدان"
click at [815, 313] on span "ميدان تريومف | ميدان تريومف | النزهة" at bounding box center [811, 310] width 142 height 17
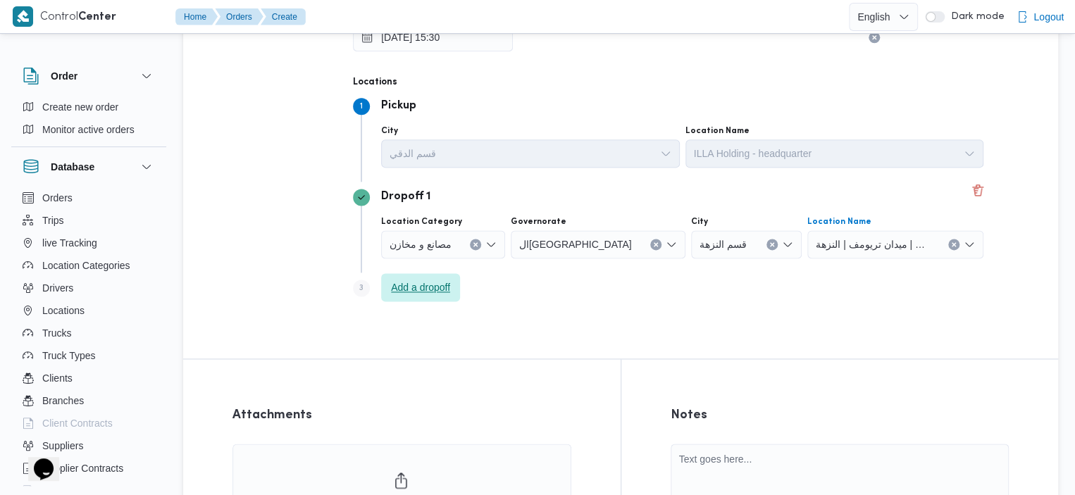
click at [437, 288] on span "Add a dropoff" at bounding box center [420, 287] width 59 height 17
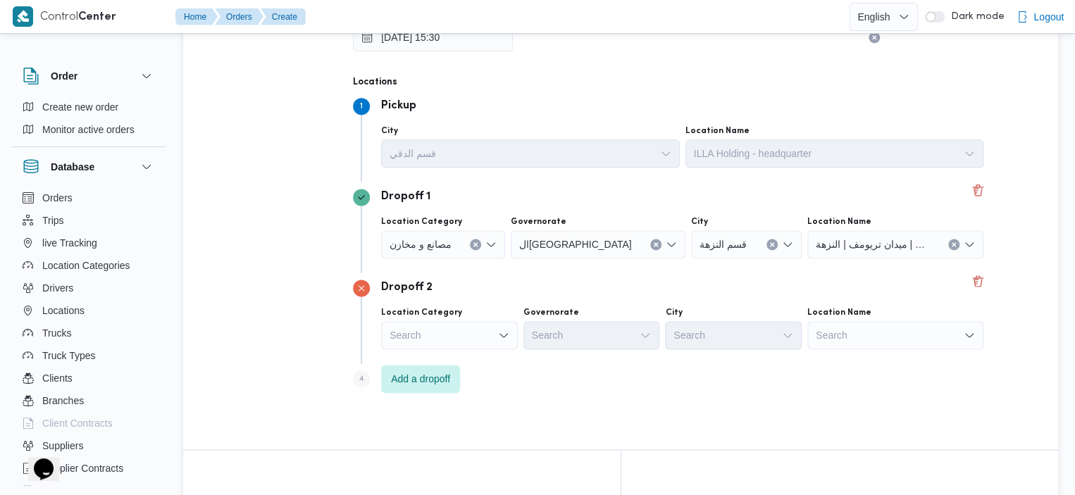
click at [856, 332] on div "Search" at bounding box center [895, 335] width 176 height 28
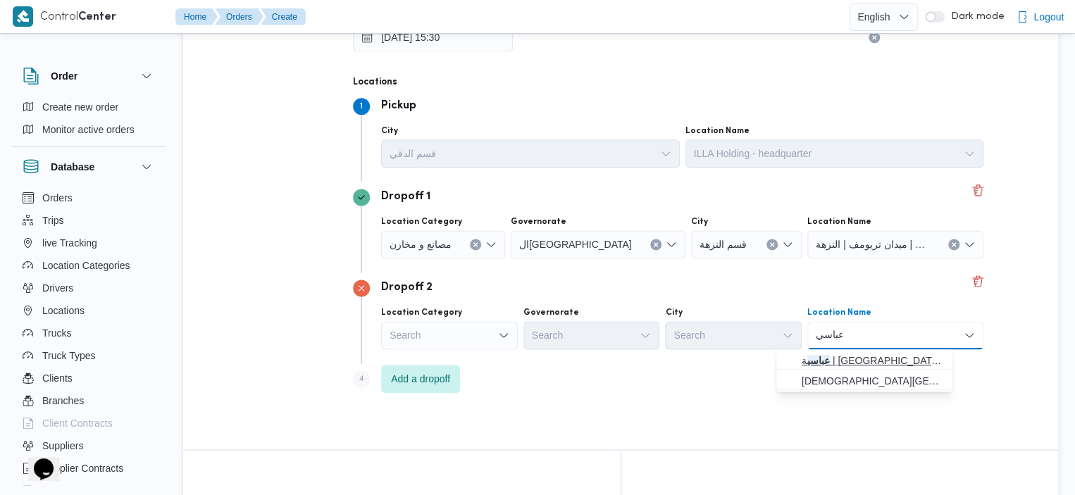
type input "عباسي"
click at [830, 363] on mark "عباسي" at bounding box center [818, 360] width 23 height 11
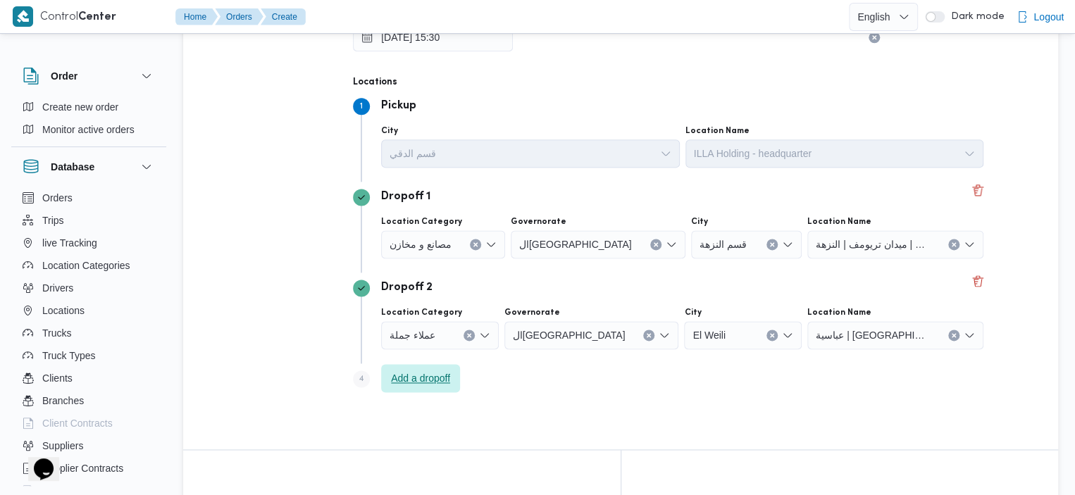
click at [440, 376] on span "Add a dropoff" at bounding box center [420, 378] width 59 height 17
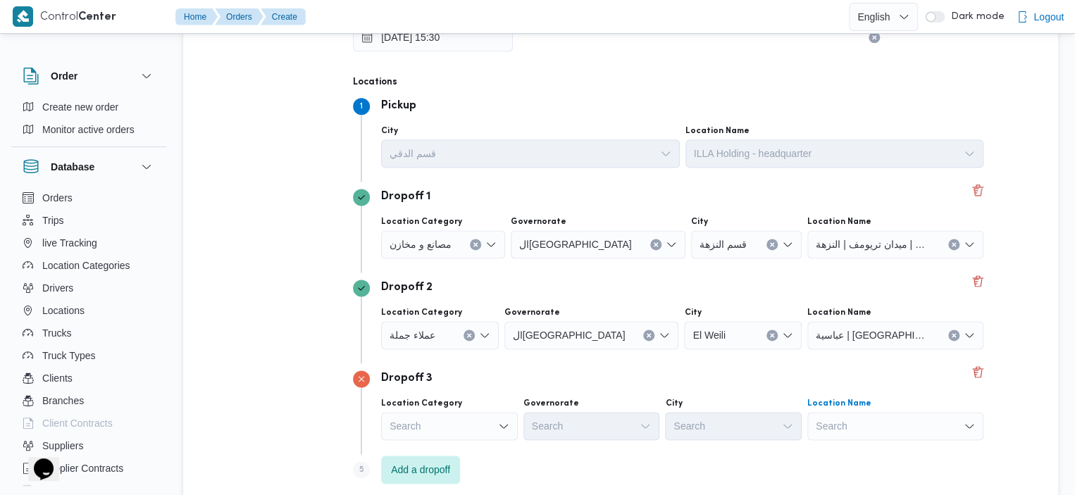
click at [916, 425] on div "Search" at bounding box center [895, 426] width 176 height 28
type input "رمسيس"
click at [868, 450] on span "رمسيس | رمسيس | الجيارة" at bounding box center [873, 451] width 142 height 17
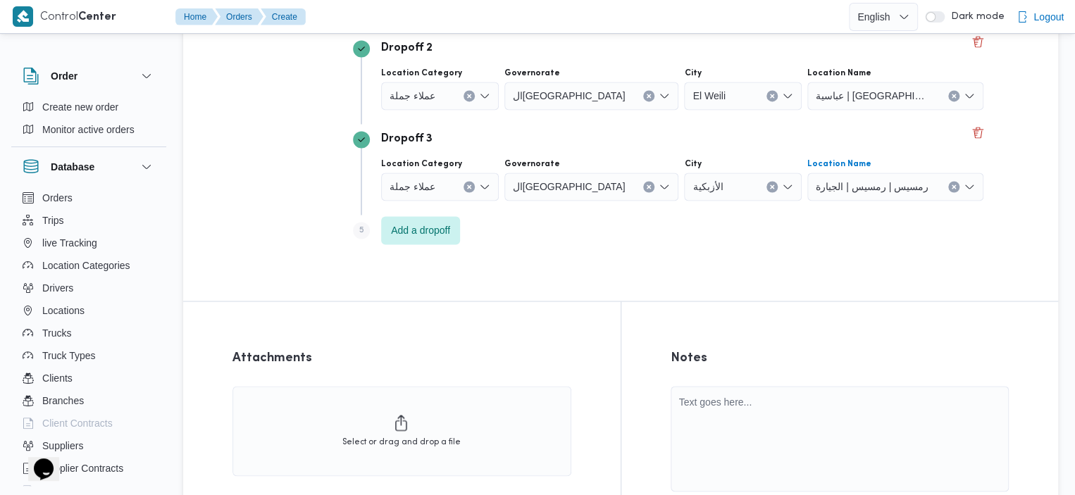
scroll to position [1087, 0]
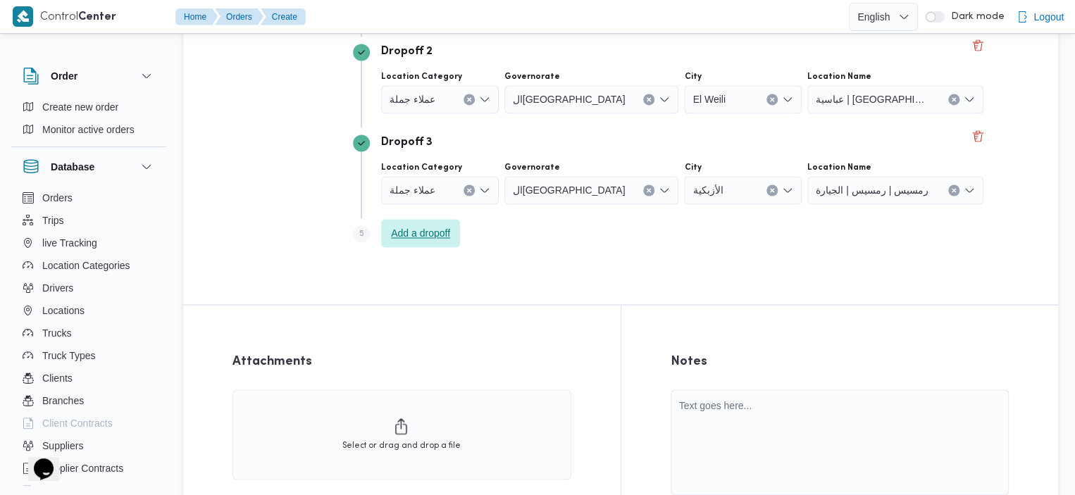
click at [425, 234] on span "Add a dropoff" at bounding box center [420, 233] width 59 height 17
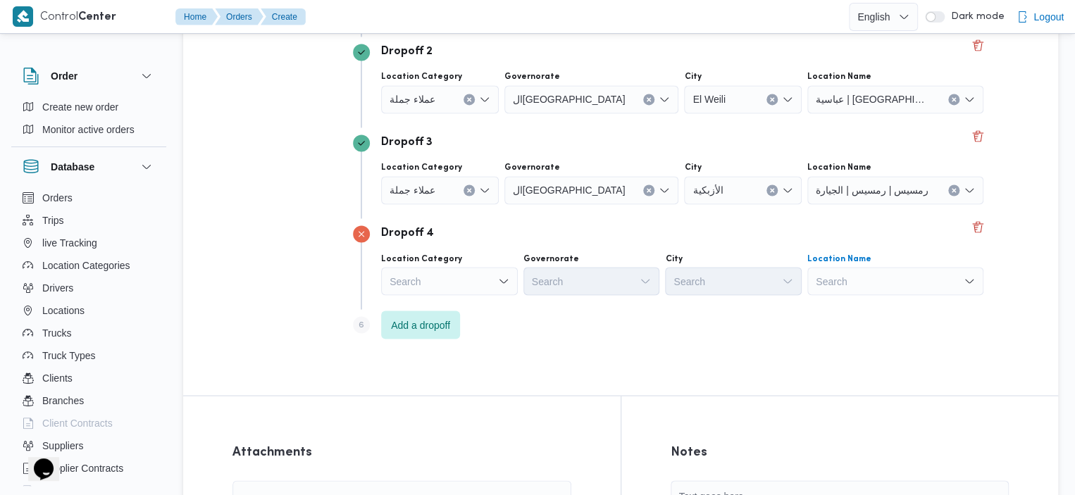
click at [830, 289] on div "Search" at bounding box center [895, 281] width 176 height 28
type input "دار"
click at [814, 307] on span "دار الأرقم | | المنطقة السادسة" at bounding box center [873, 306] width 142 height 17
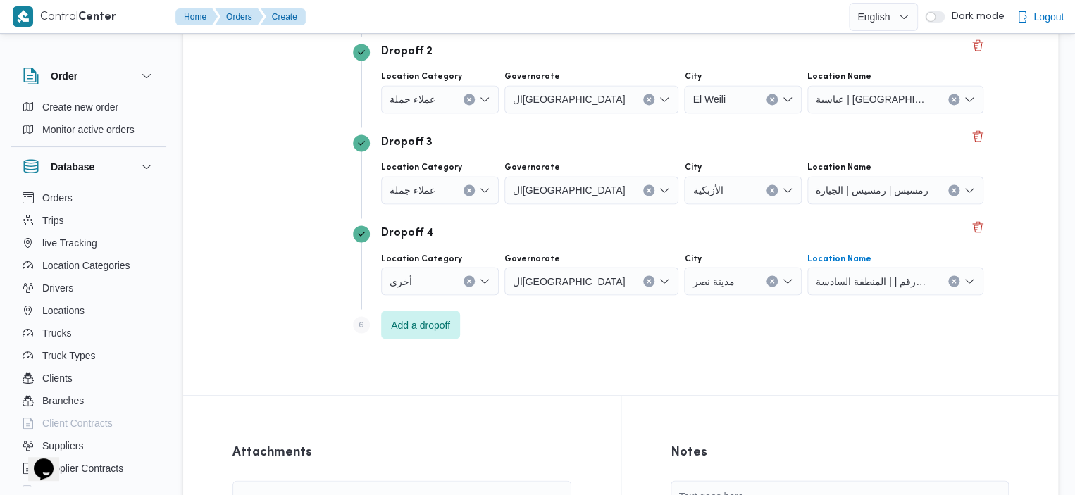
scroll to position [1317, 0]
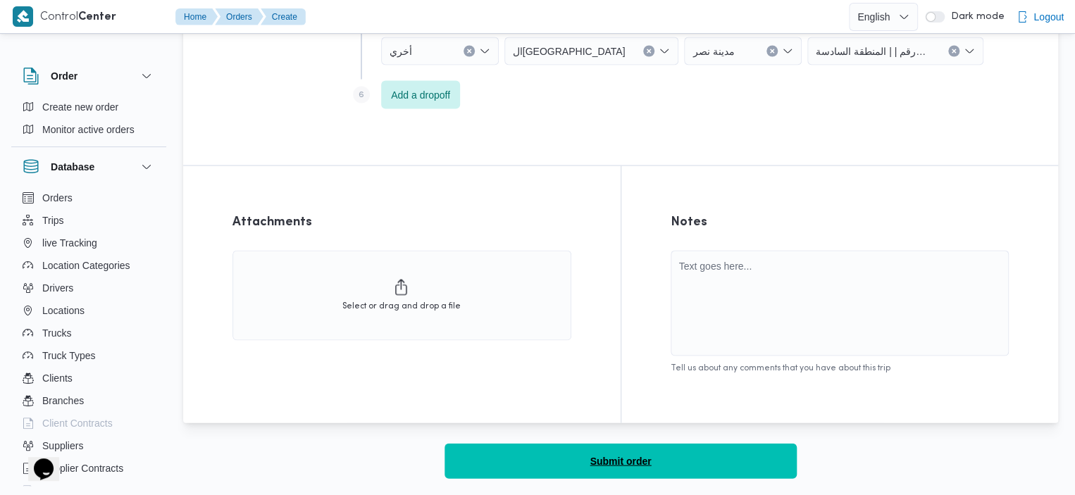
click at [697, 461] on button "Submit order" at bounding box center [620, 460] width 352 height 35
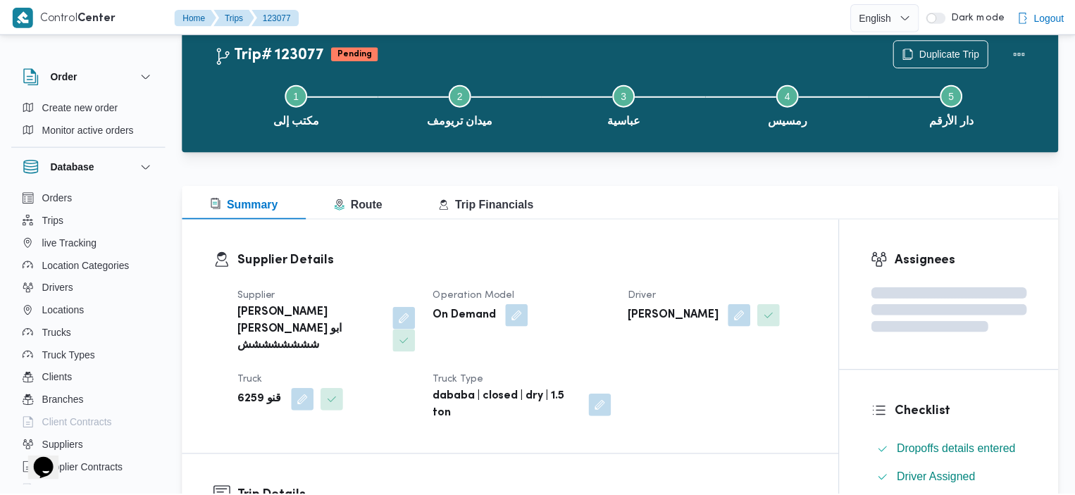
scroll to position [1317, 0]
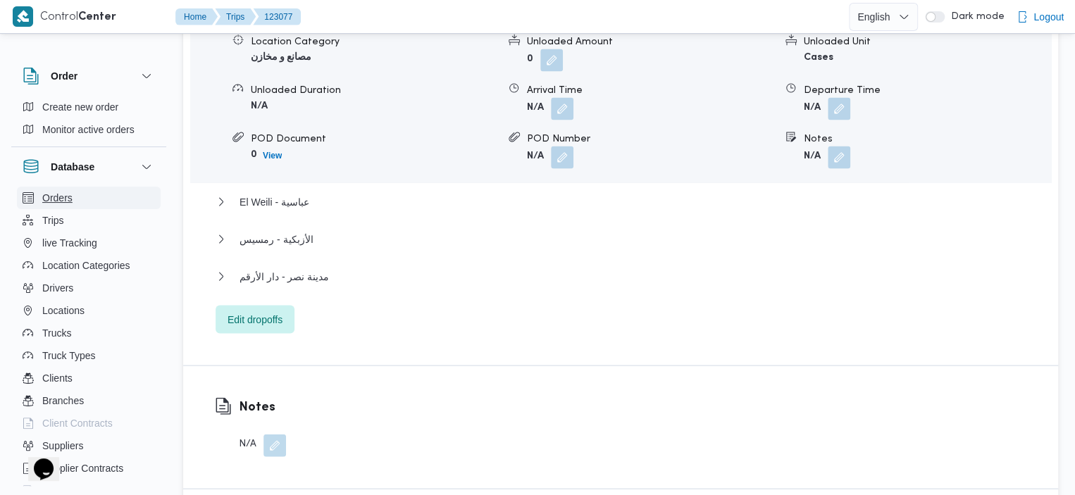
click at [75, 198] on button "Orders" at bounding box center [89, 198] width 144 height 23
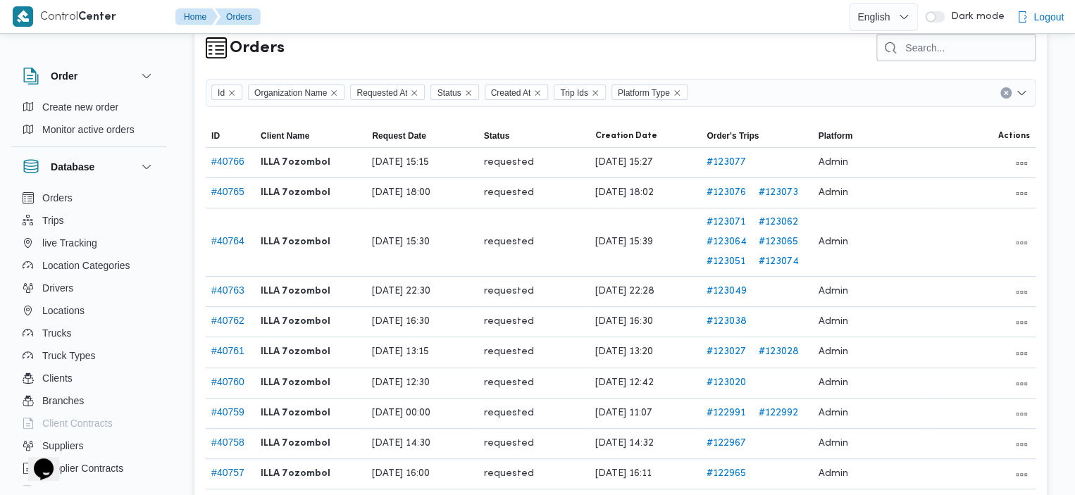
scroll to position [34, 0]
click at [66, 115] on span "Create new order" at bounding box center [80, 107] width 76 height 17
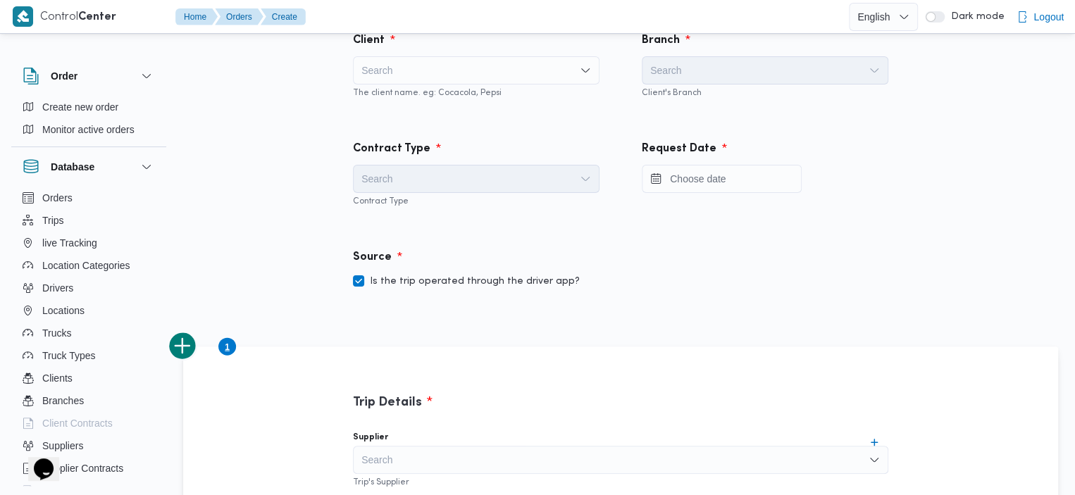
click at [499, 75] on div "Search" at bounding box center [476, 70] width 247 height 28
click at [775, 199] on div "Request Date" at bounding box center [765, 174] width 289 height 108
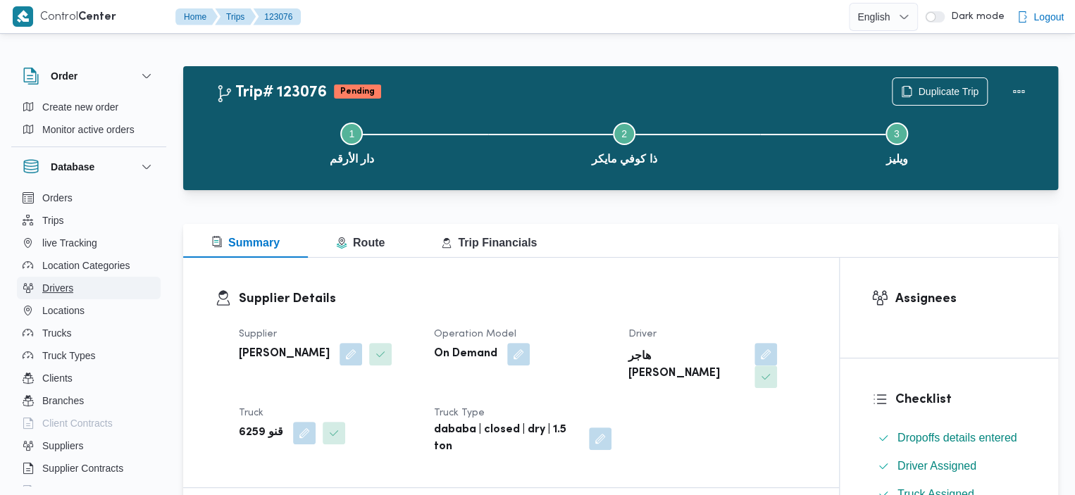
click at [83, 285] on button "Drivers" at bounding box center [89, 288] width 144 height 23
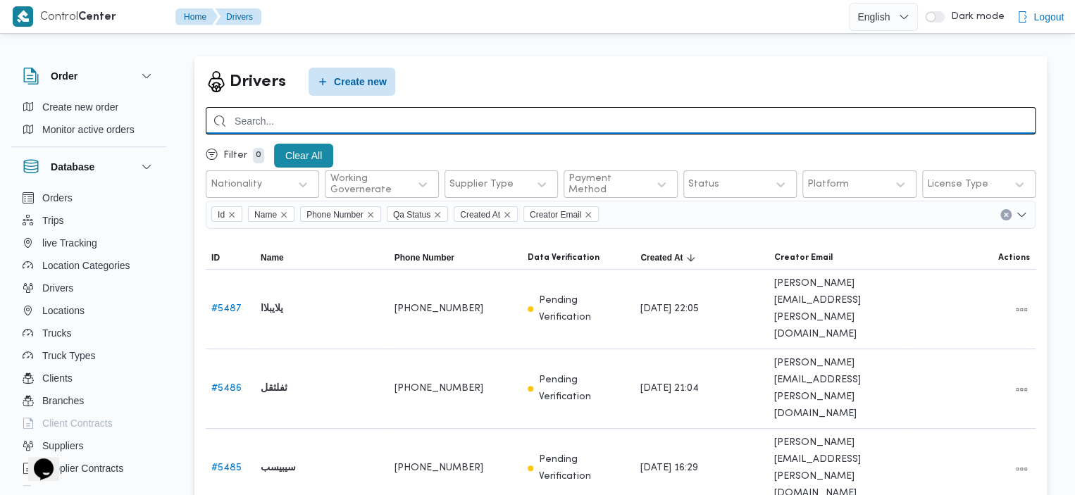
click at [446, 125] on input "search" at bounding box center [621, 120] width 830 height 27
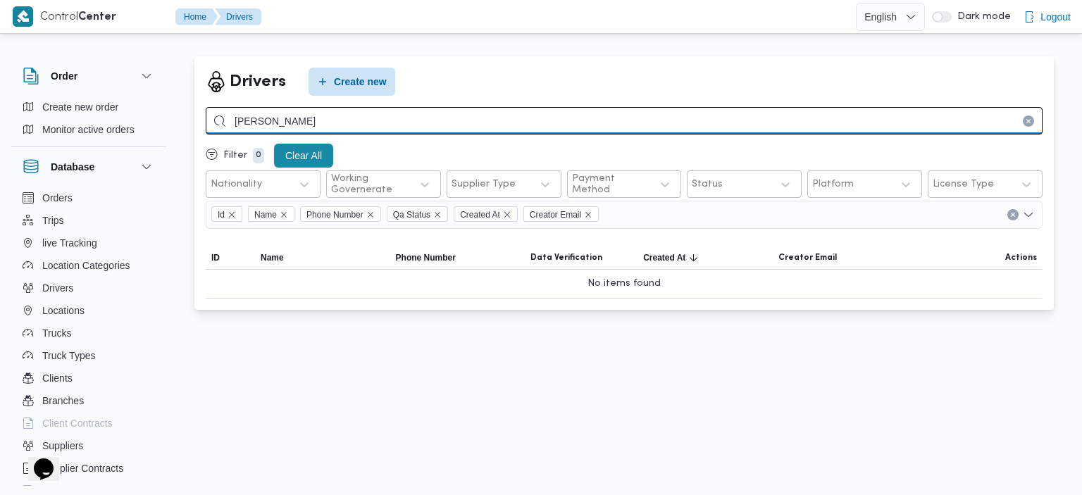
type input "[PERSON_NAME]"
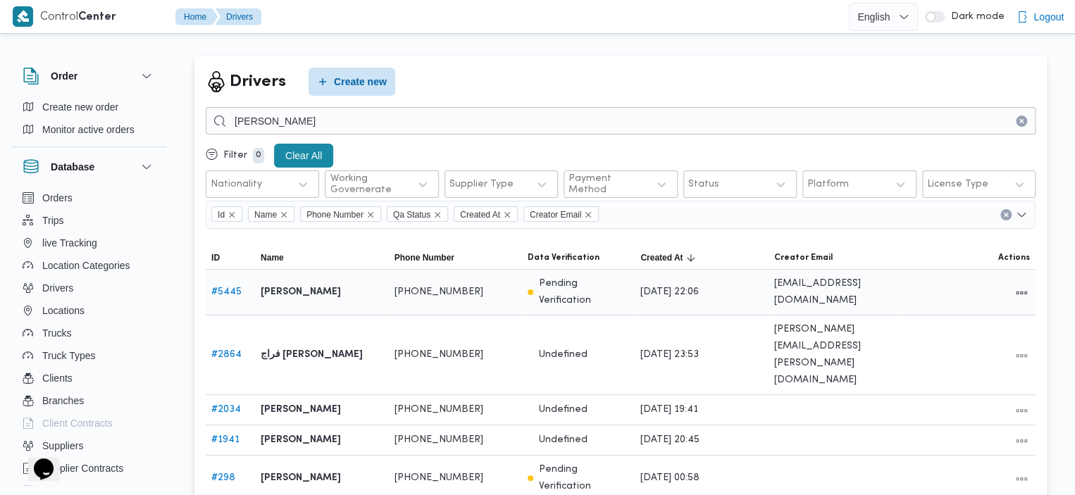
click at [223, 294] on link "# 5445" at bounding box center [226, 291] width 30 height 9
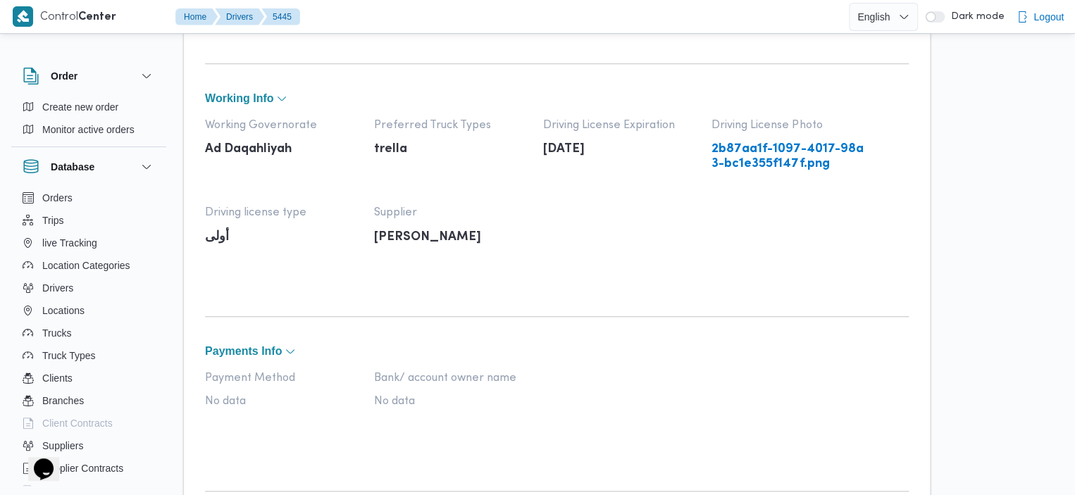
scroll to position [356, 0]
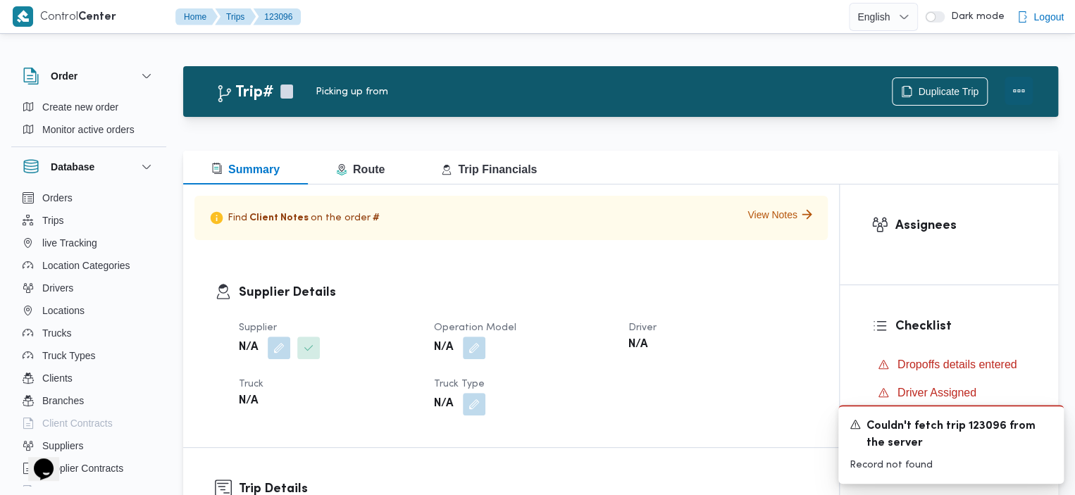
click at [1021, 84] on button "Actions" at bounding box center [1018, 91] width 28 height 28
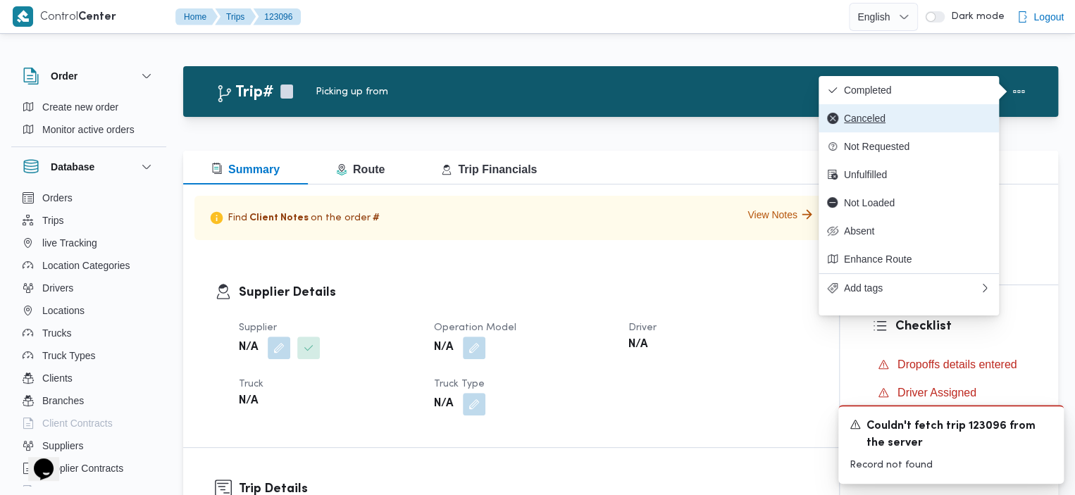
click at [895, 124] on span "Canceled" at bounding box center [917, 118] width 147 height 11
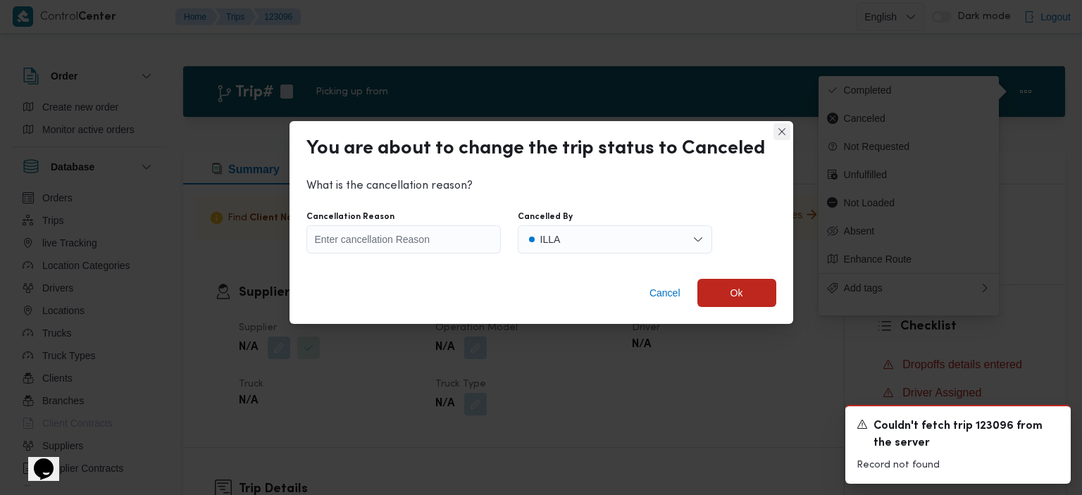
click at [778, 132] on button "Closes this modal window" at bounding box center [781, 131] width 17 height 17
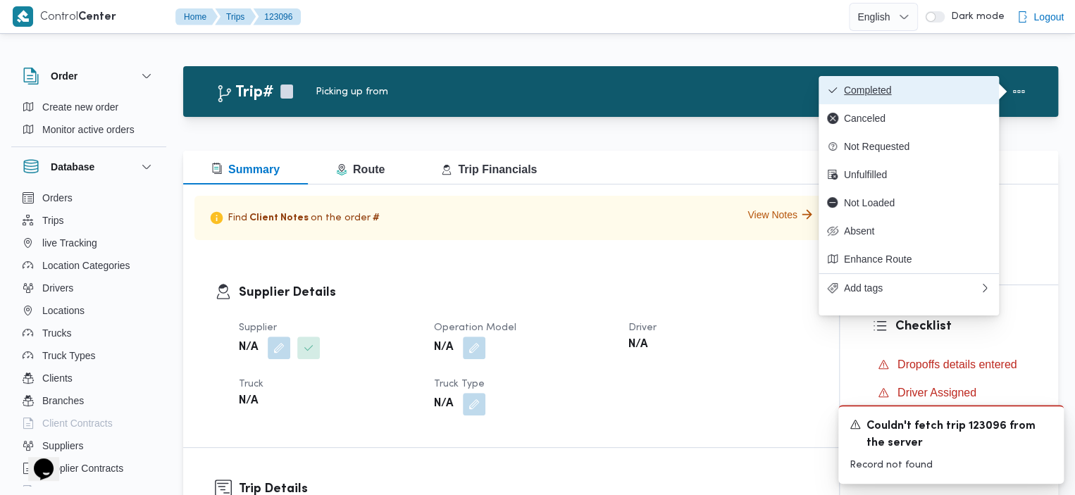
click at [902, 85] on span "Completed" at bounding box center [917, 90] width 147 height 11
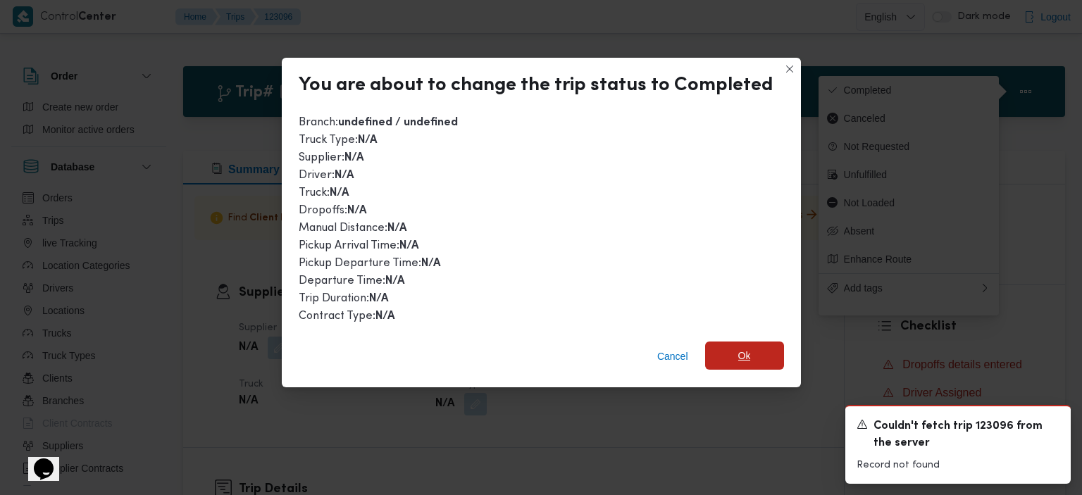
click at [763, 346] on span "Ok" at bounding box center [744, 356] width 79 height 28
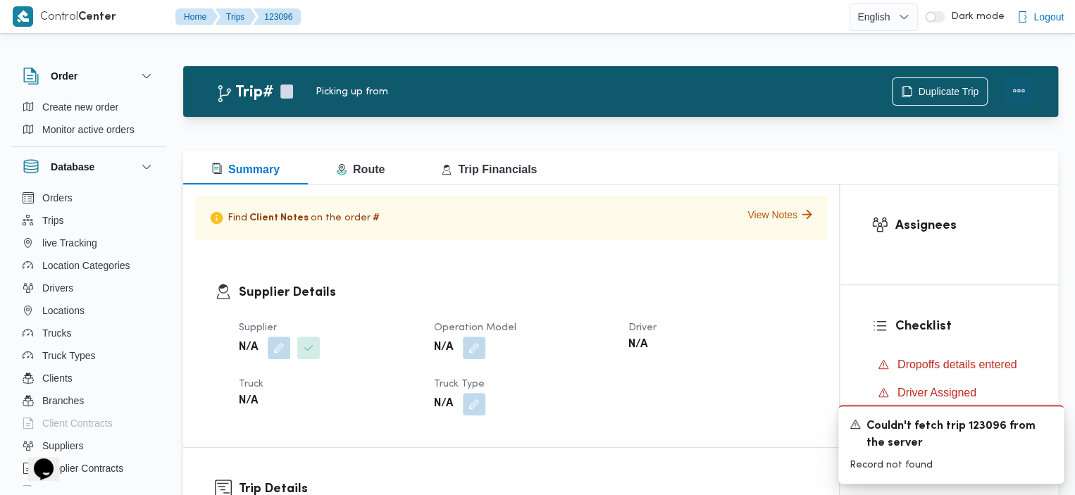
click at [1020, 90] on button "Actions" at bounding box center [1018, 91] width 28 height 28
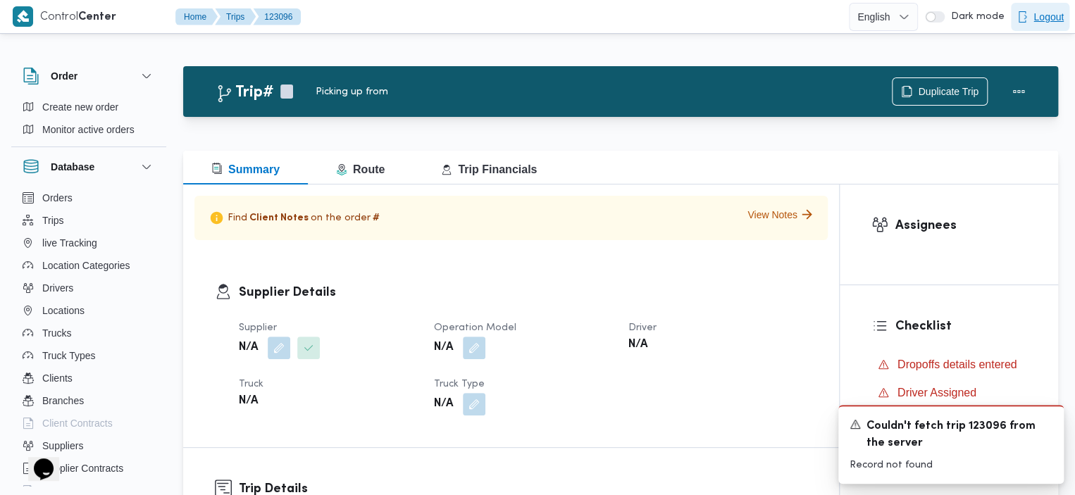
click at [1048, 17] on span "Logout" at bounding box center [1048, 16] width 30 height 17
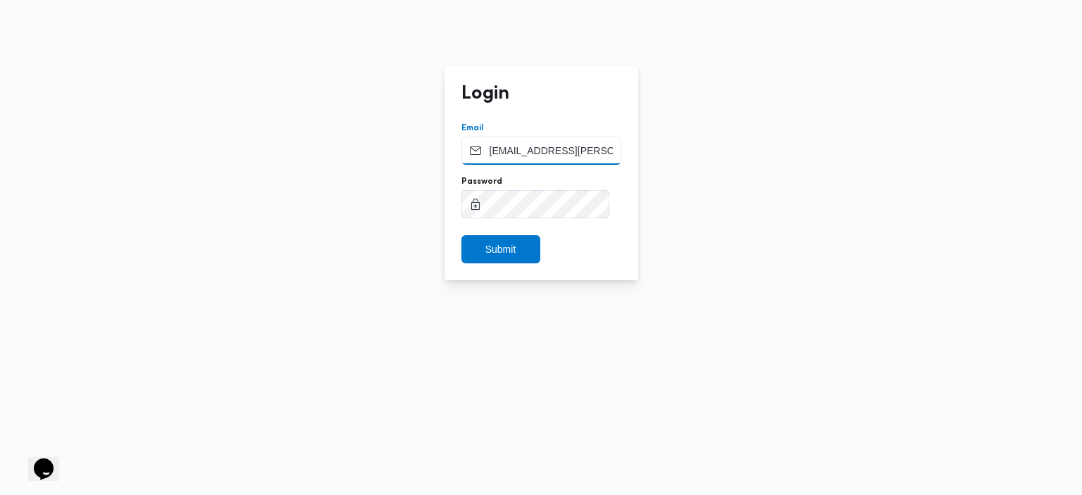
click at [594, 144] on input "[EMAIL_ADDRESS][PERSON_NAME][DOMAIN_NAME]" at bounding box center [541, 151] width 160 height 28
type input "[EMAIL_ADDRESS][DOMAIN_NAME]"
click at [513, 251] on span "Submit" at bounding box center [500, 248] width 31 height 17
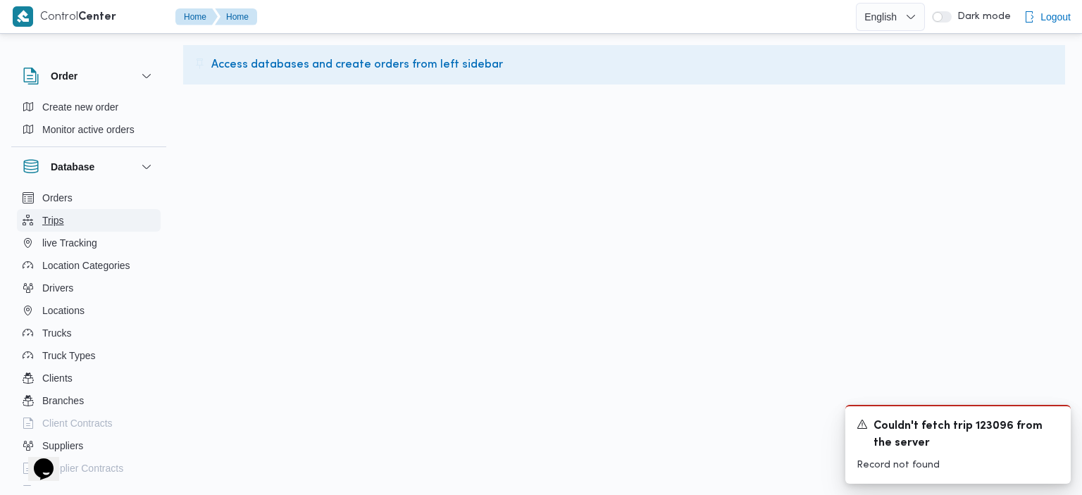
click at [79, 218] on button "Trips" at bounding box center [89, 220] width 144 height 23
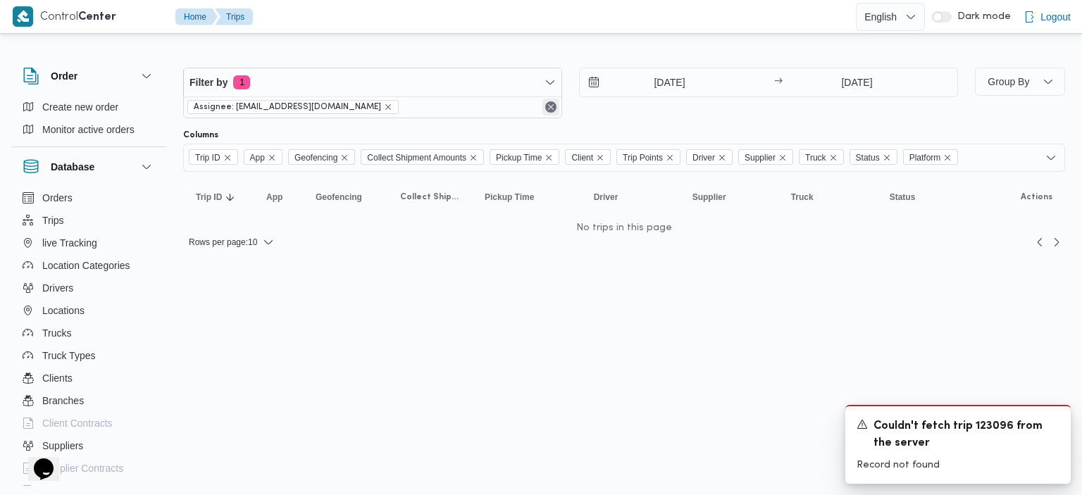
click at [551, 104] on button "Remove" at bounding box center [550, 107] width 17 height 17
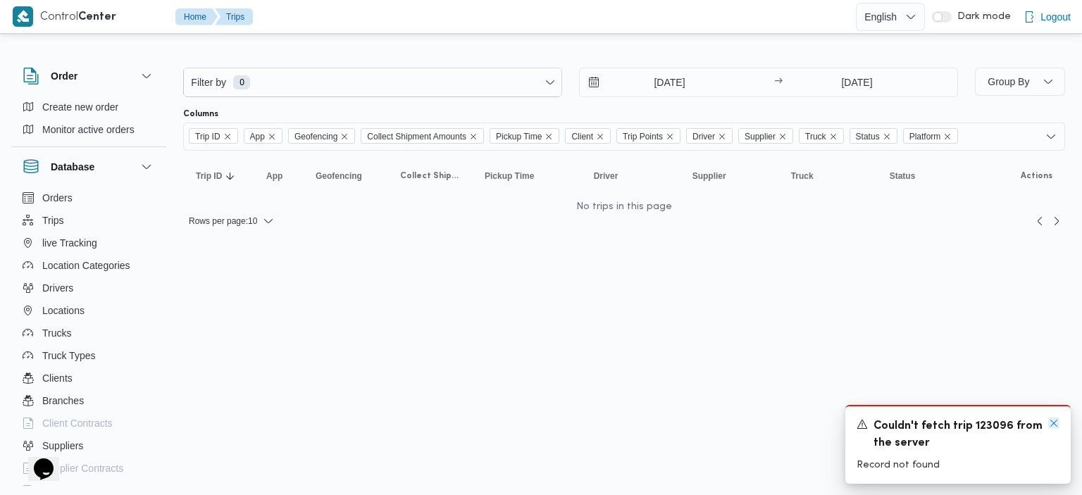
click at [1057, 420] on icon "Dismiss toast" at bounding box center [1053, 423] width 11 height 11
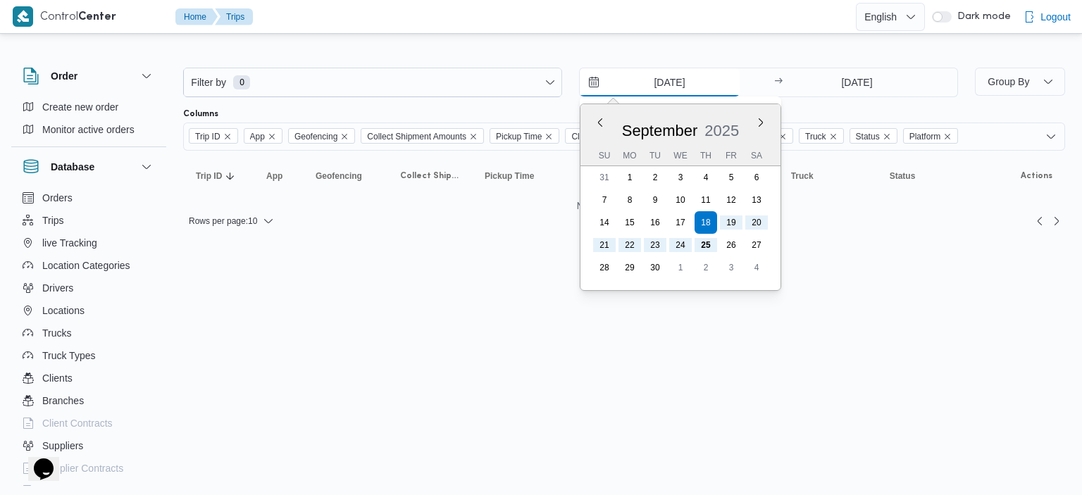
click at [596, 87] on input "18/9/2025" at bounding box center [660, 82] width 160 height 28
click at [601, 124] on button "Previous Month" at bounding box center [599, 122] width 13 height 13
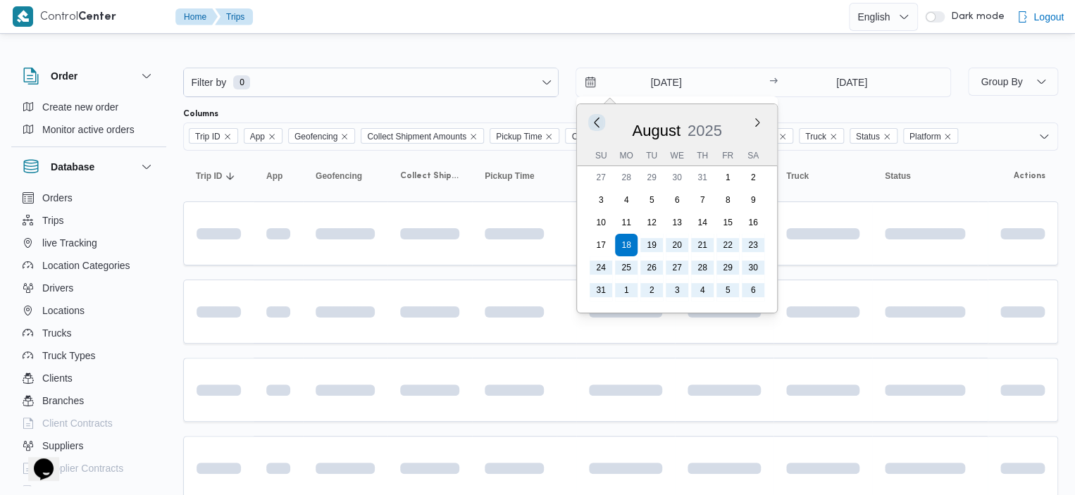
click at [601, 124] on button "Previous Month" at bounding box center [596, 122] width 13 height 13
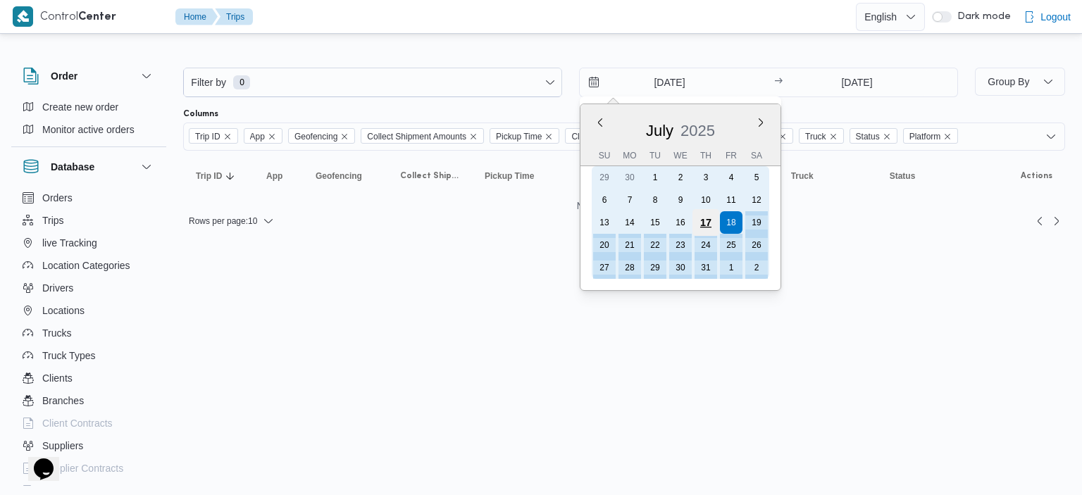
click at [704, 217] on div "17" at bounding box center [705, 222] width 27 height 27
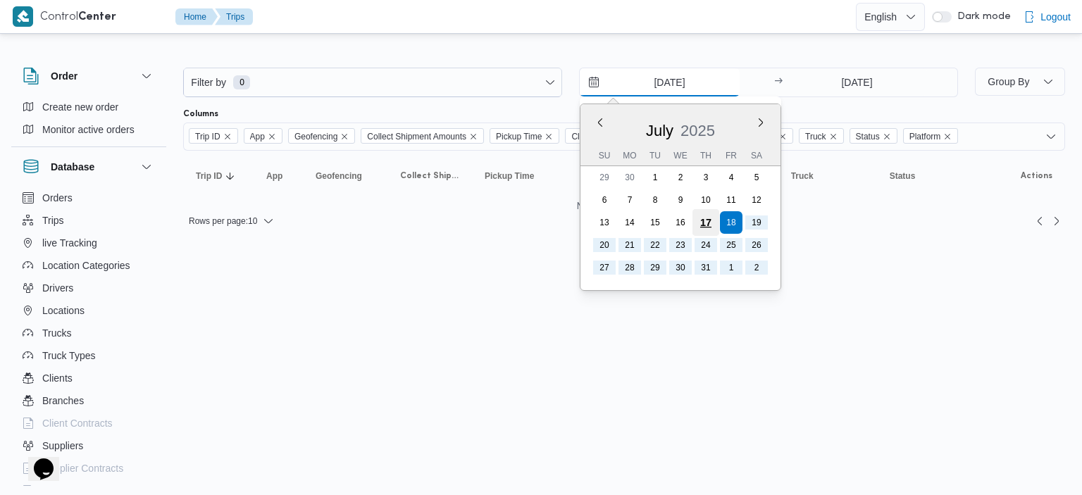
type input "17/7/2025"
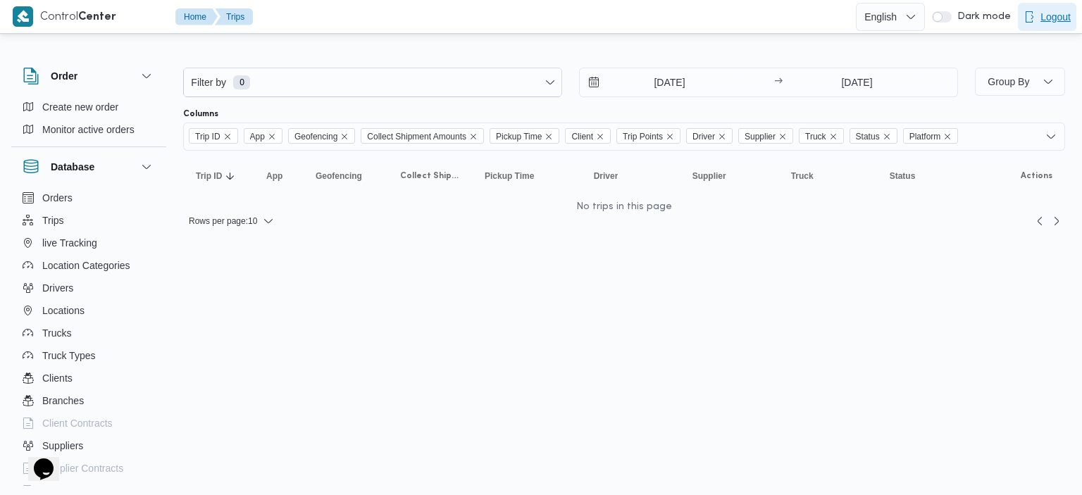
click at [1040, 22] on span "Logout" at bounding box center [1055, 16] width 30 height 17
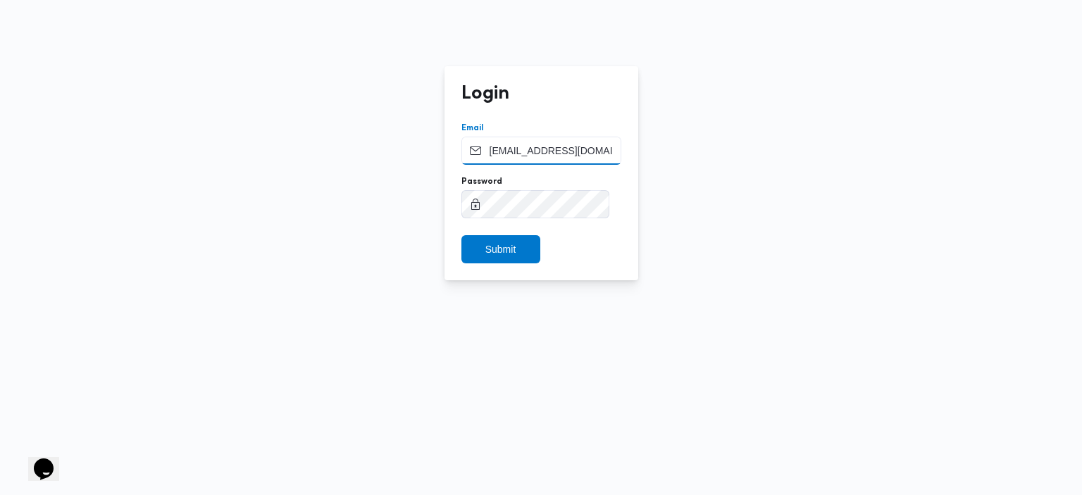
click at [558, 153] on input "supplier_partner_account_manager@illa.com.eg" at bounding box center [541, 151] width 160 height 28
type input "[EMAIL_ADDRESS][DOMAIN_NAME]"
click at [509, 246] on span "Submit" at bounding box center [500, 248] width 31 height 17
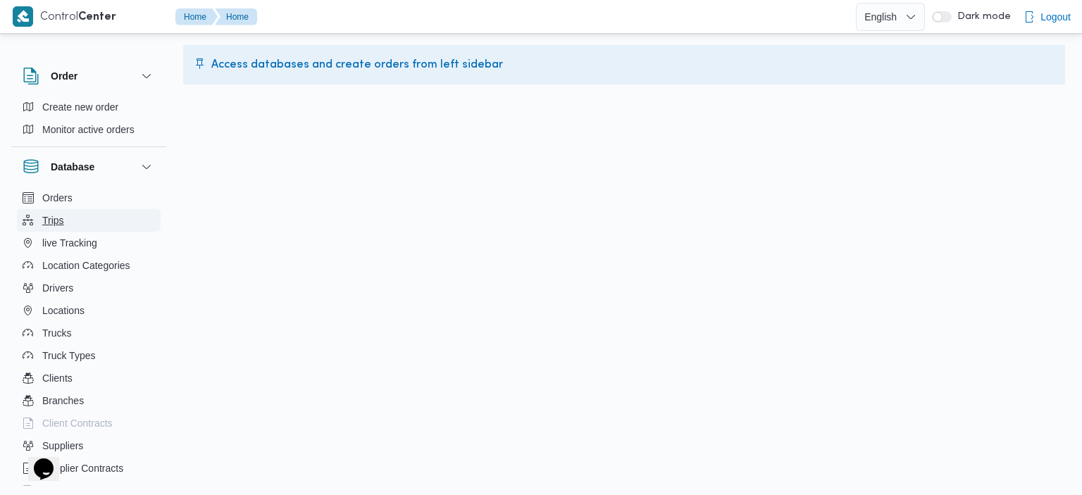
click at [48, 216] on span "Trips" at bounding box center [53, 220] width 22 height 17
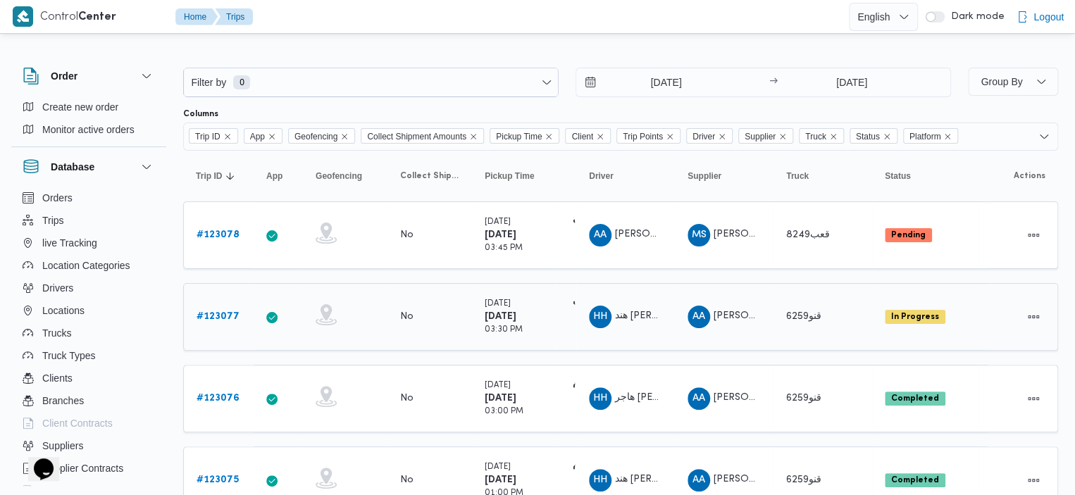
click at [222, 308] on link "# 123077" at bounding box center [218, 316] width 43 height 17
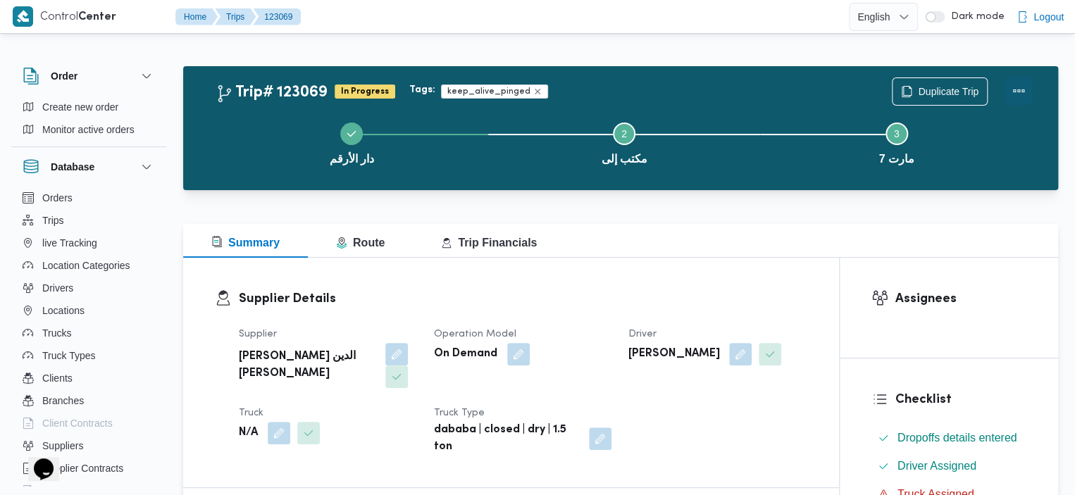
click at [1018, 85] on button "Actions" at bounding box center [1018, 91] width 28 height 28
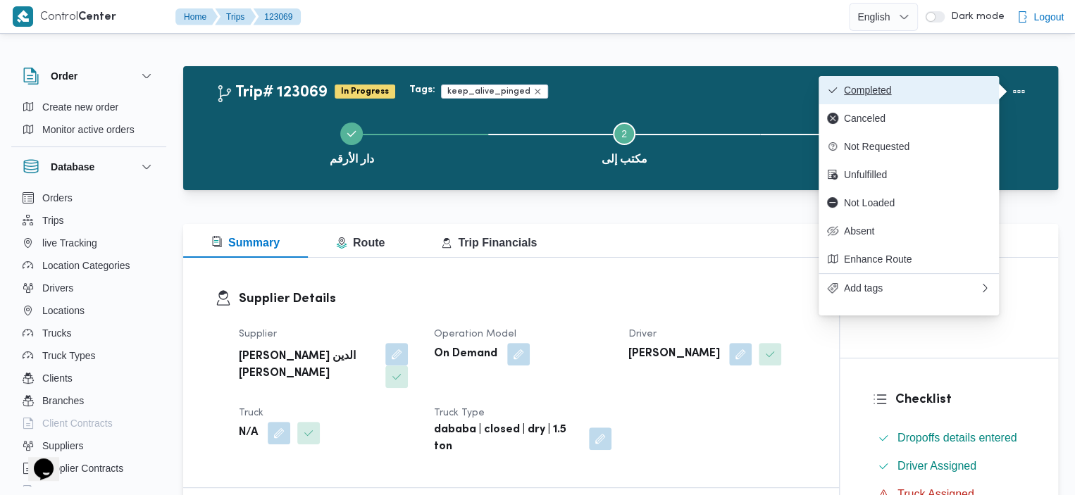
click at [930, 89] on span "Completed" at bounding box center [917, 90] width 147 height 11
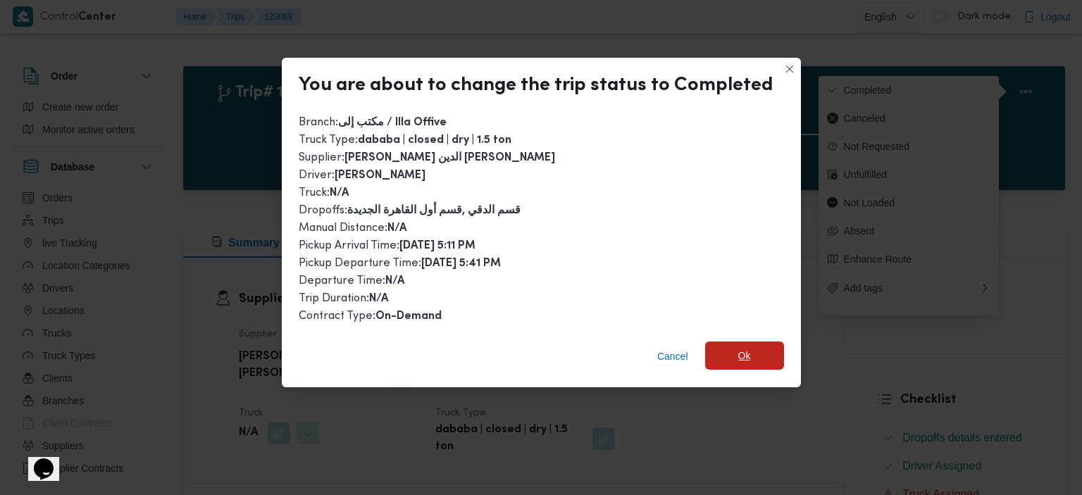
click at [769, 342] on span "Ok" at bounding box center [744, 356] width 79 height 28
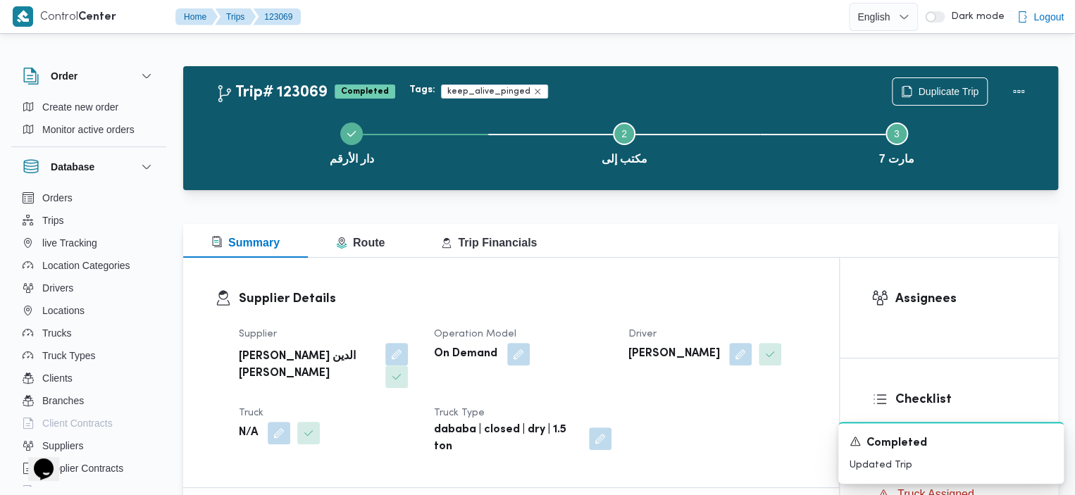
click at [768, 194] on div at bounding box center [620, 198] width 875 height 17
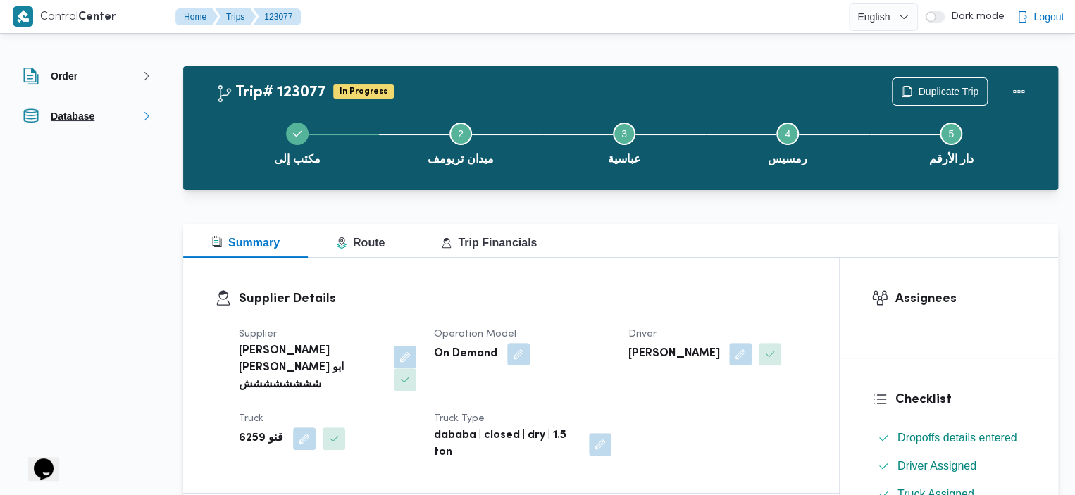
click at [142, 109] on button "Database" at bounding box center [89, 116] width 132 height 17
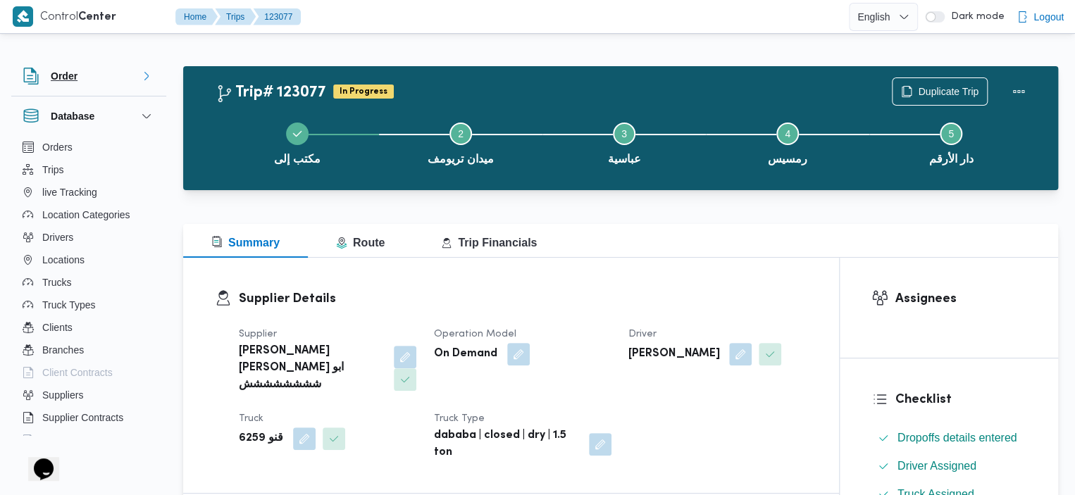
click at [144, 75] on icon "button" at bounding box center [146, 75] width 11 height 11
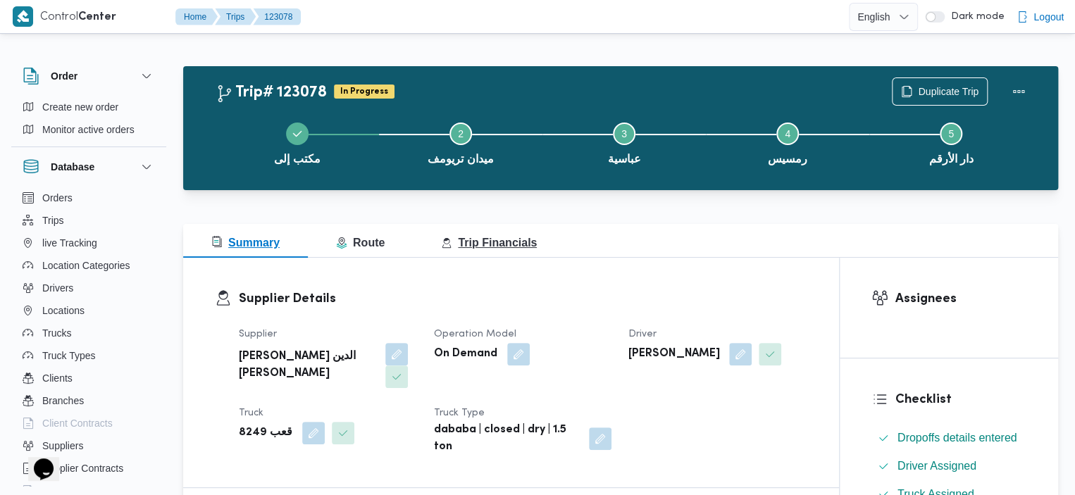
click at [541, 228] on button "Trip Financials" at bounding box center [489, 241] width 152 height 34
